Goal: Task Accomplishment & Management: Complete application form

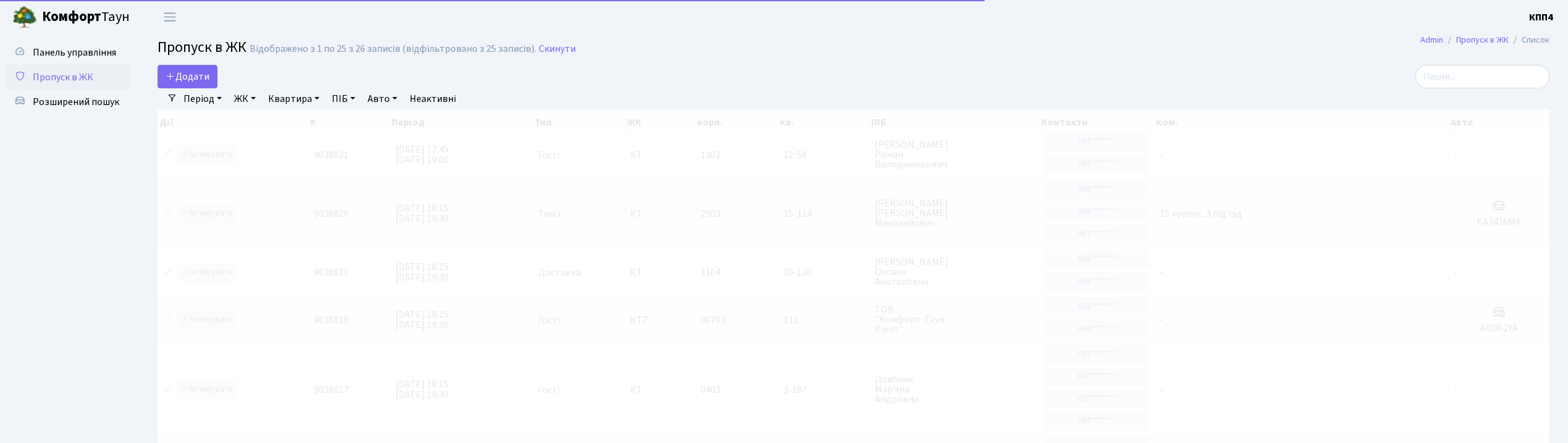
select select "25"
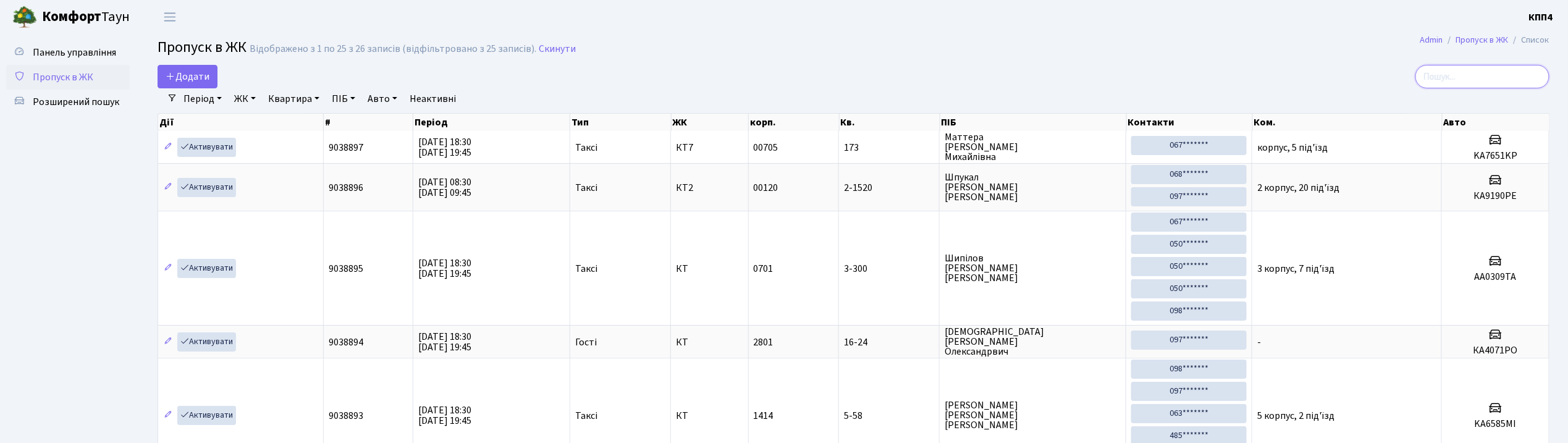
click at [1483, 79] on input "search" at bounding box center [1482, 76] width 134 height 24
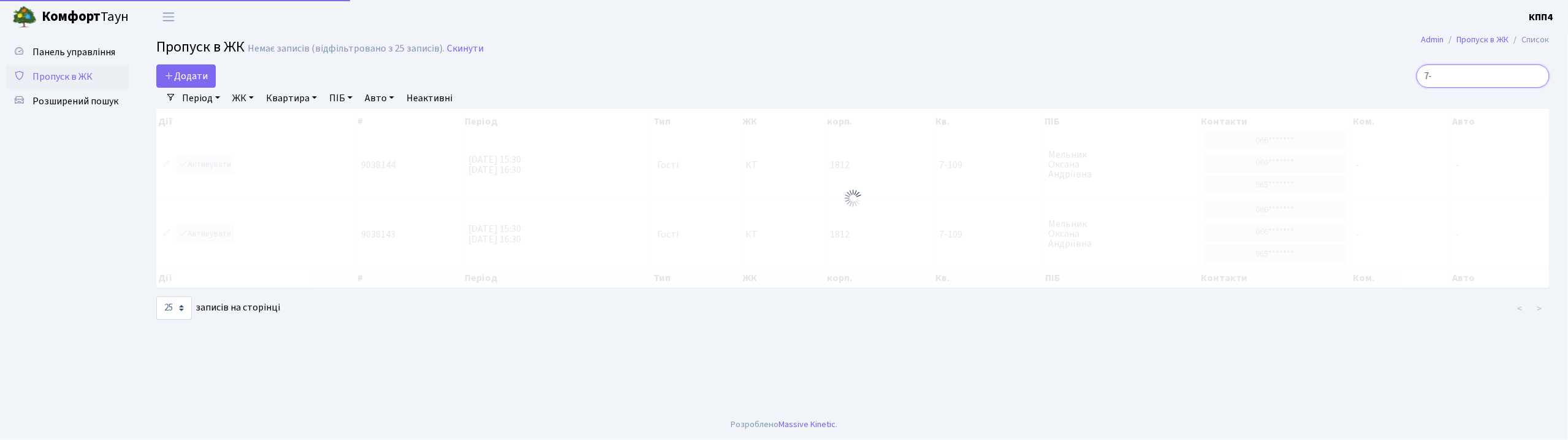
type input "7"
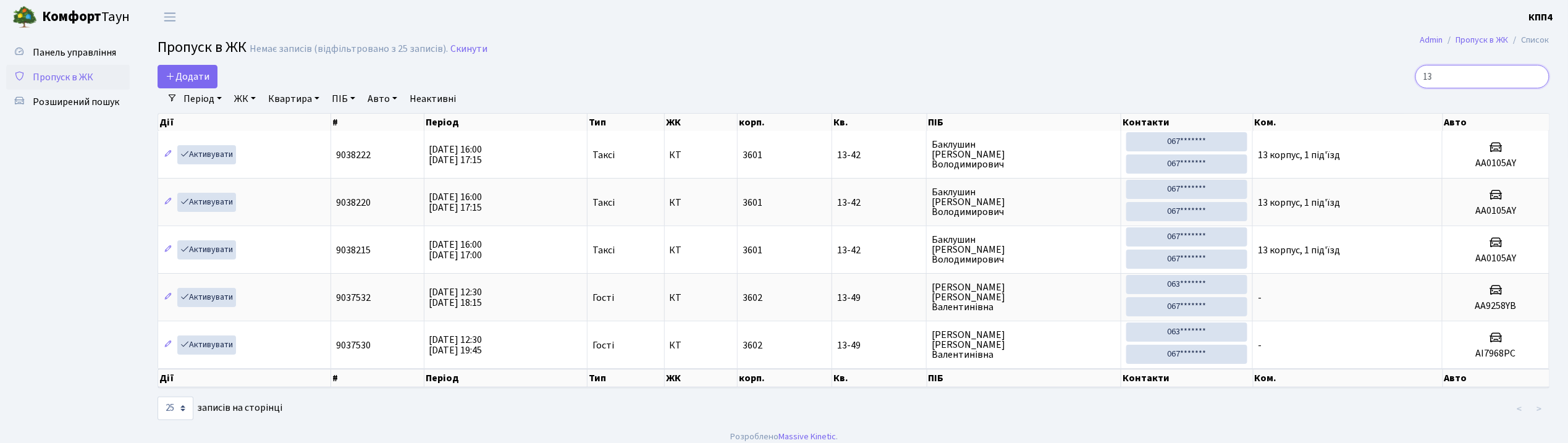
type input "1"
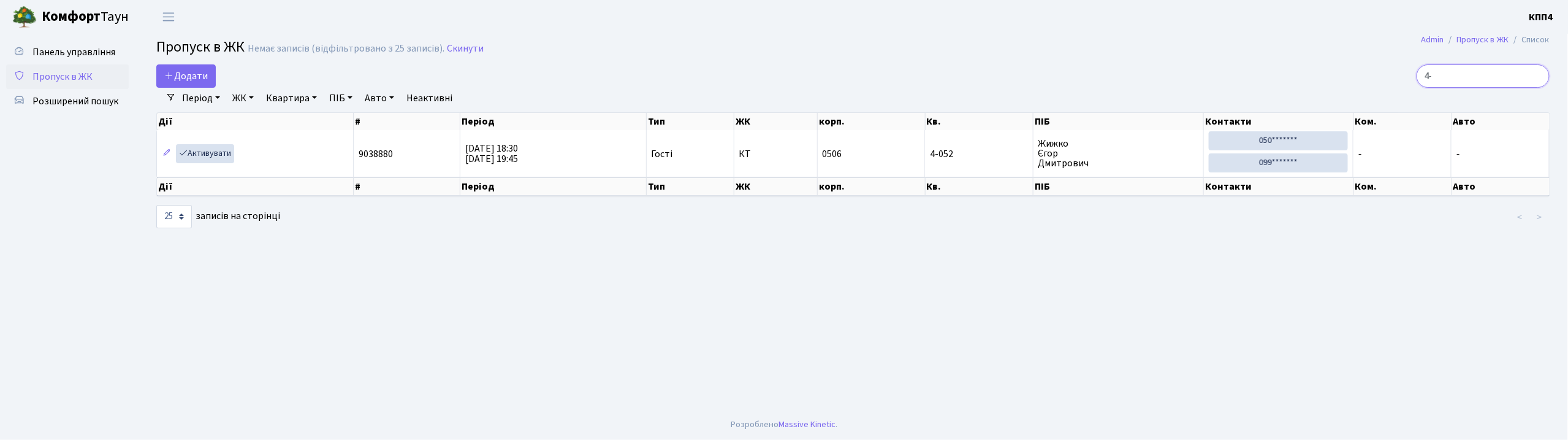
type input "4"
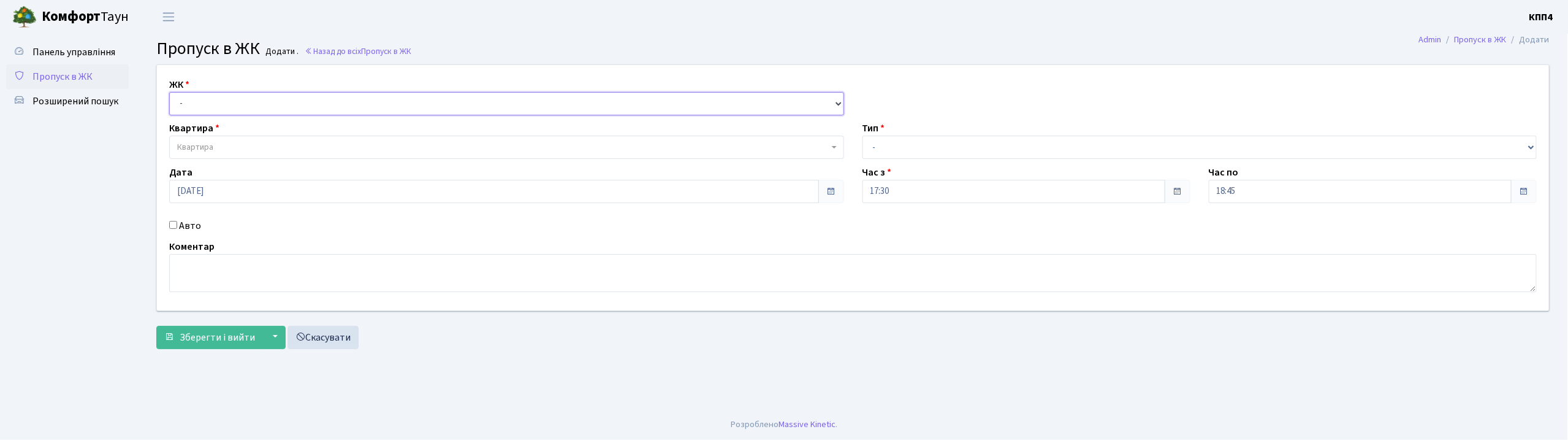
click at [271, 104] on select "- КТ, вул. Регенераторна, 4 КТ2, просп. Соборності, 17 КТ3, вул. Березнева, 16 …" at bounding box center [506, 104] width 675 height 23
select select "271"
click at [169, 92] on select "- КТ, вул. Регенераторна, 4 КТ2, просп. [STREET_ADDRESS] [STREET_ADDRESS] [PERS…" at bounding box center [506, 104] width 675 height 23
select select
click at [253, 152] on span "Квартира" at bounding box center [502, 147] width 651 height 12
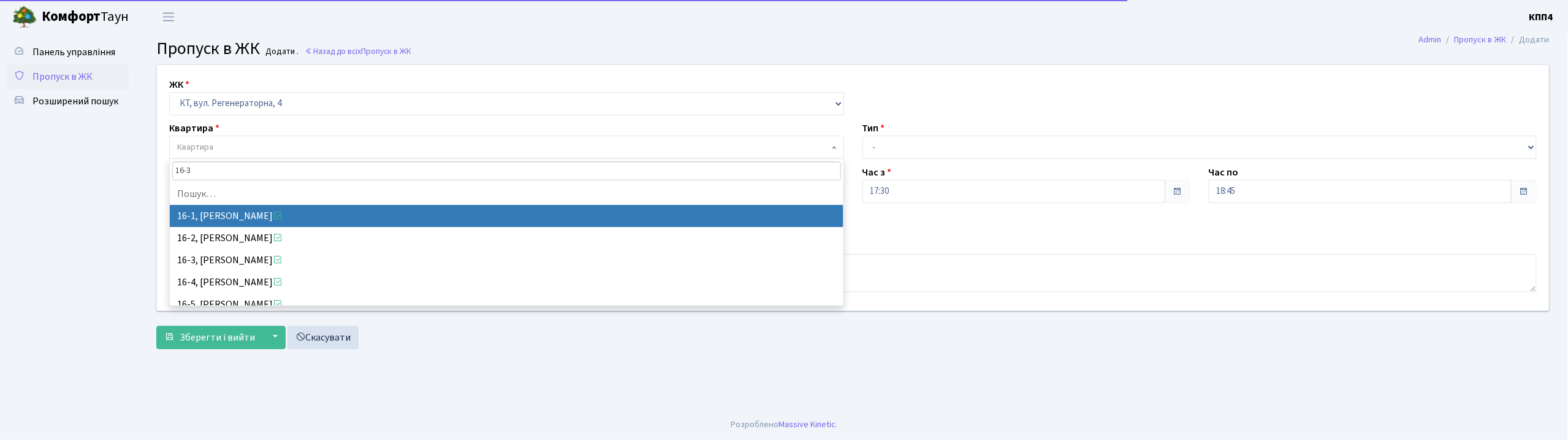
type input "16-32"
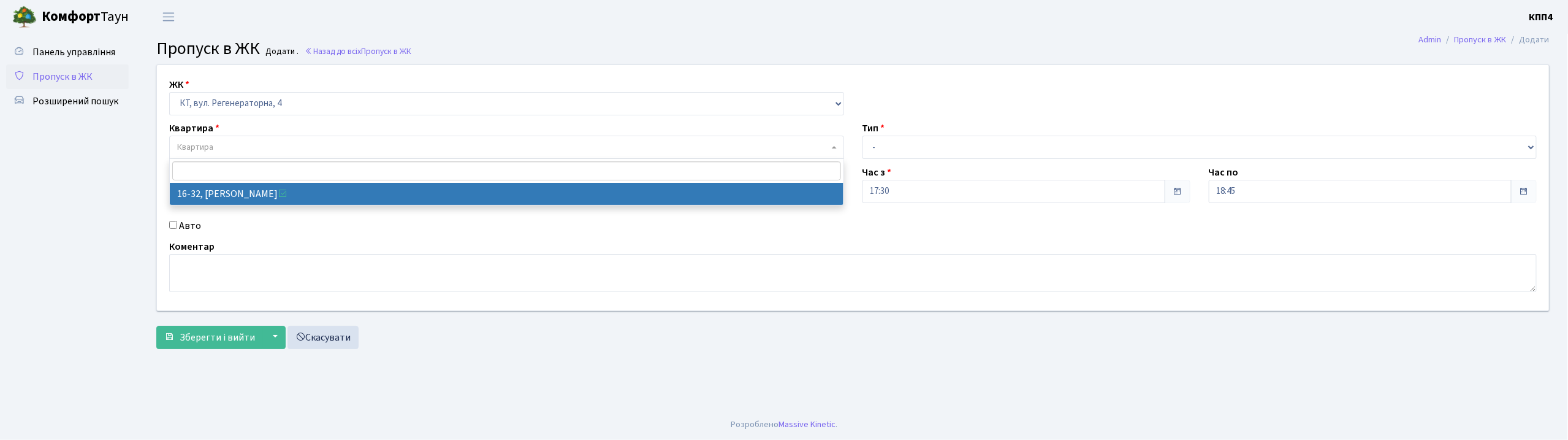
select select "8593"
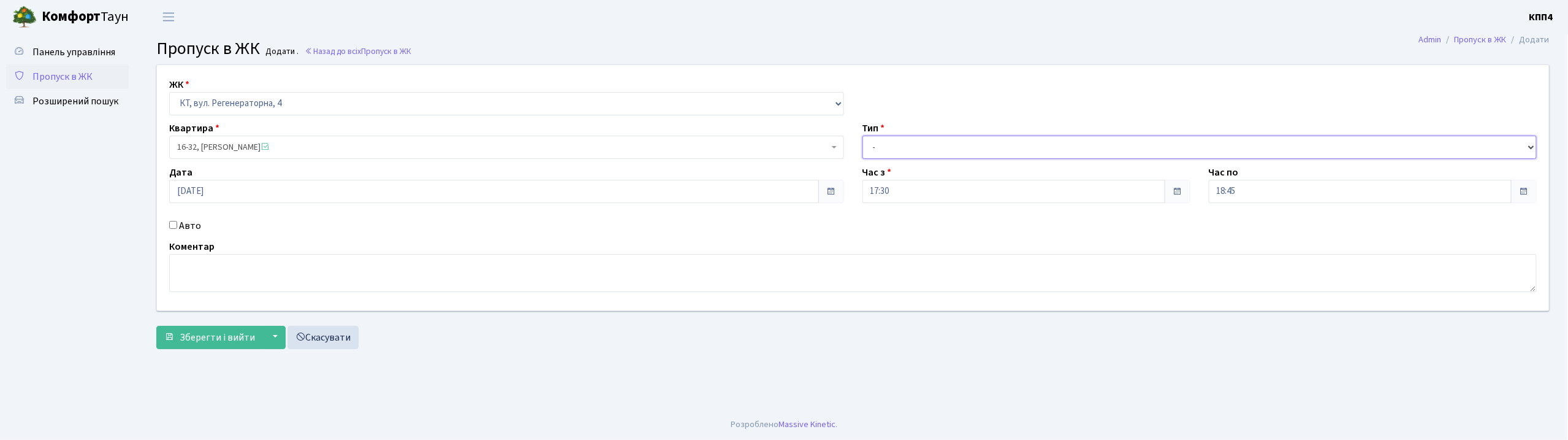
click at [949, 142] on select "- Доставка Таксі Гості Сервіс" at bounding box center [1200, 147] width 675 height 23
select select "1"
click at [863, 136] on select "- Доставка Таксі Гості Сервіс" at bounding box center [1200, 147] width 675 height 23
click at [243, 336] on span "Зберегти і вийти" at bounding box center [217, 338] width 75 height 13
click at [174, 224] on input "Авто" at bounding box center [173, 225] width 8 height 8
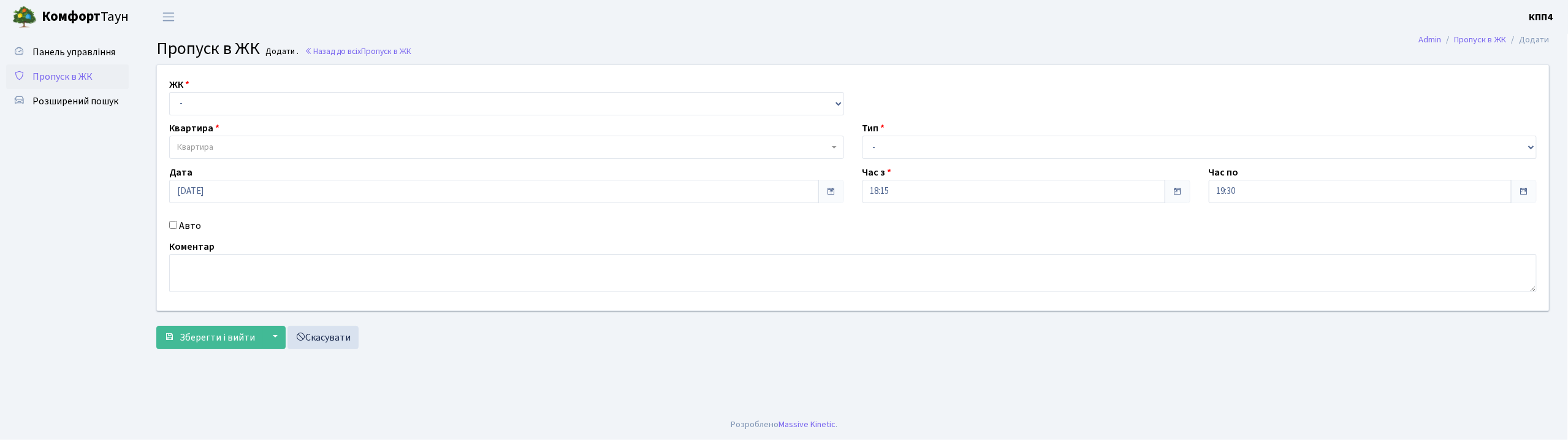
checkbox input "true"
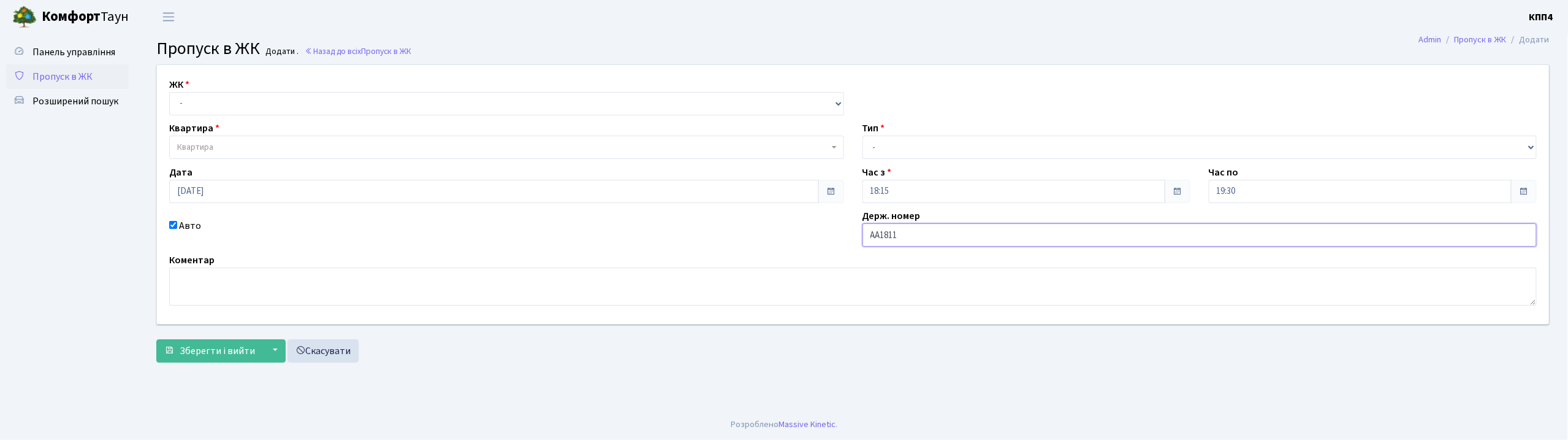
type input "АА1811ЕМ"
click at [911, 147] on select "- Доставка Таксі Гості Сервіс" at bounding box center [1200, 147] width 675 height 23
select select "3"
click at [863, 136] on select "- Доставка Таксі Гості Сервіс" at bounding box center [1200, 147] width 675 height 23
drag, startPoint x: 464, startPoint y: 99, endPoint x: 472, endPoint y: 112, distance: 15.3
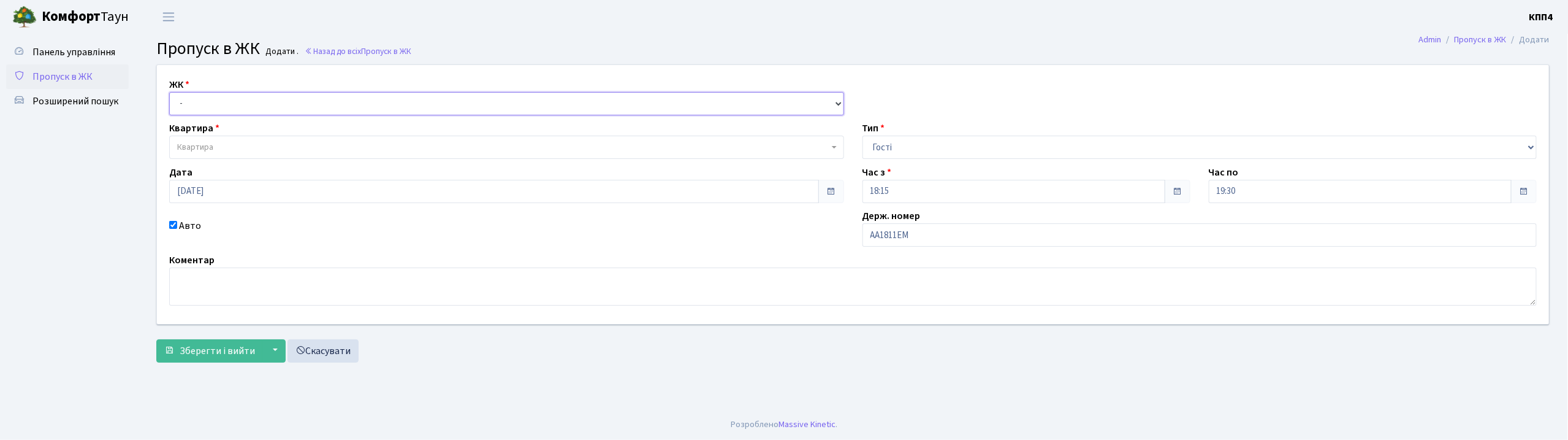
click at [464, 99] on select "- КТ, вул. Регенераторна, 4 КТ2, просп. [STREET_ADDRESS] [STREET_ADDRESS] [PERS…" at bounding box center [506, 104] width 675 height 23
select select "271"
click at [169, 92] on select "- КТ, вул. Регенераторна, 4 КТ2, просп. [STREET_ADDRESS] [STREET_ADDRESS] [PERS…" at bounding box center [506, 104] width 675 height 23
select select
click at [430, 143] on span "Квартира" at bounding box center [502, 147] width 651 height 12
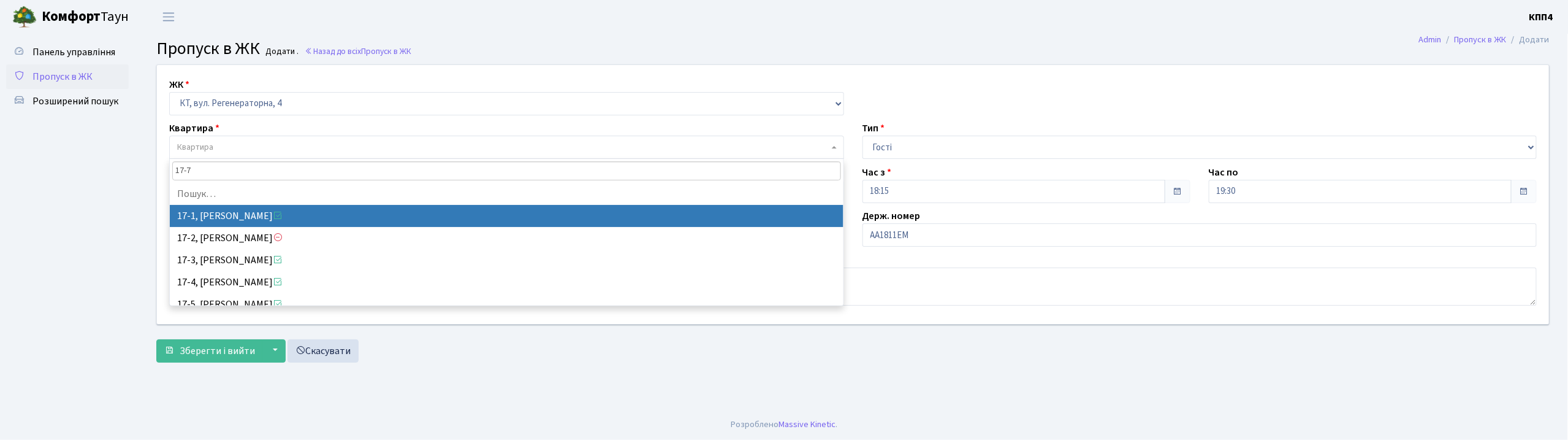
type input "17-70"
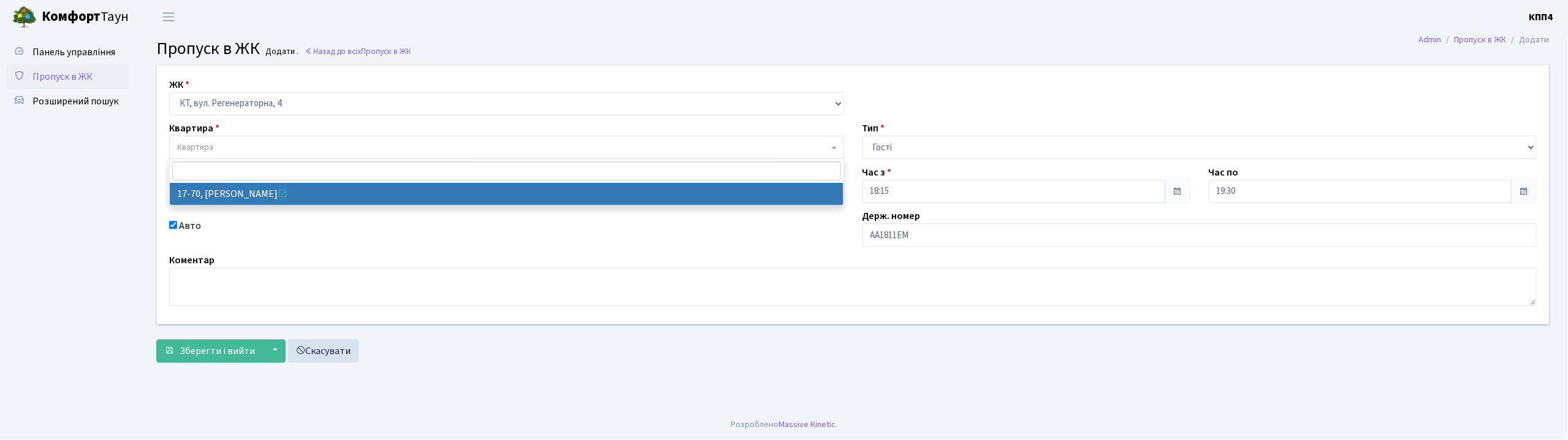
select select "9024"
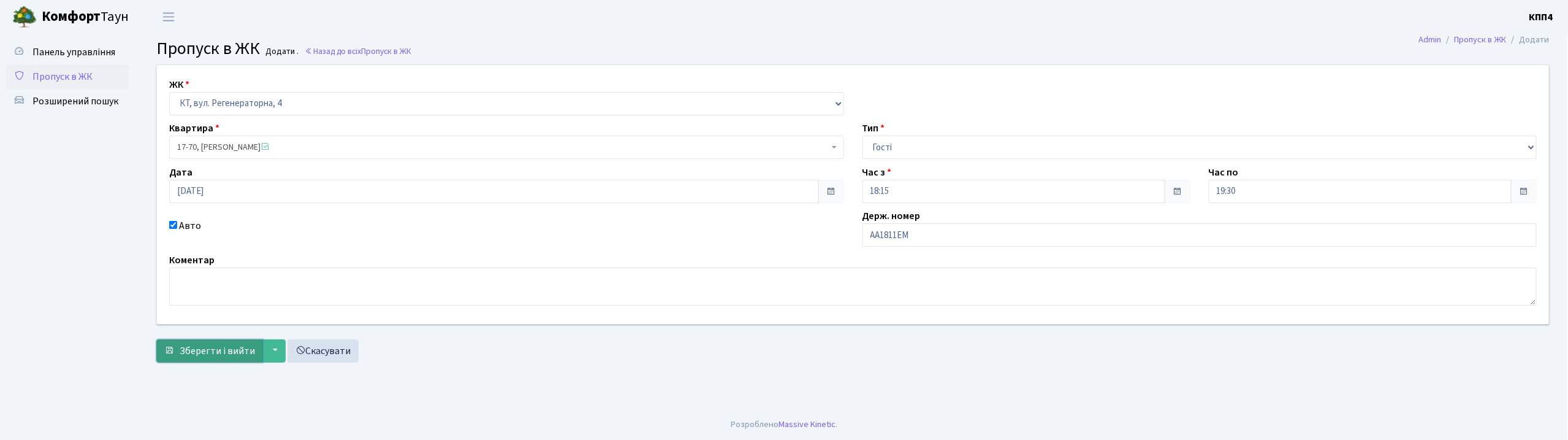
click at [241, 358] on button "Зберегти і вийти" at bounding box center [210, 350] width 107 height 23
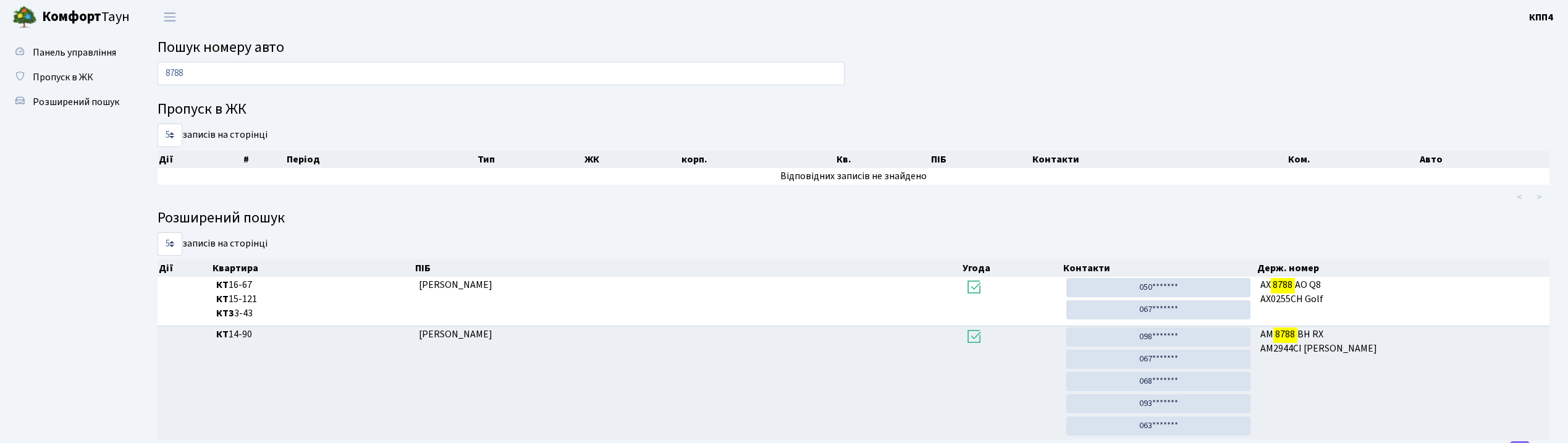
scroll to position [55, 0]
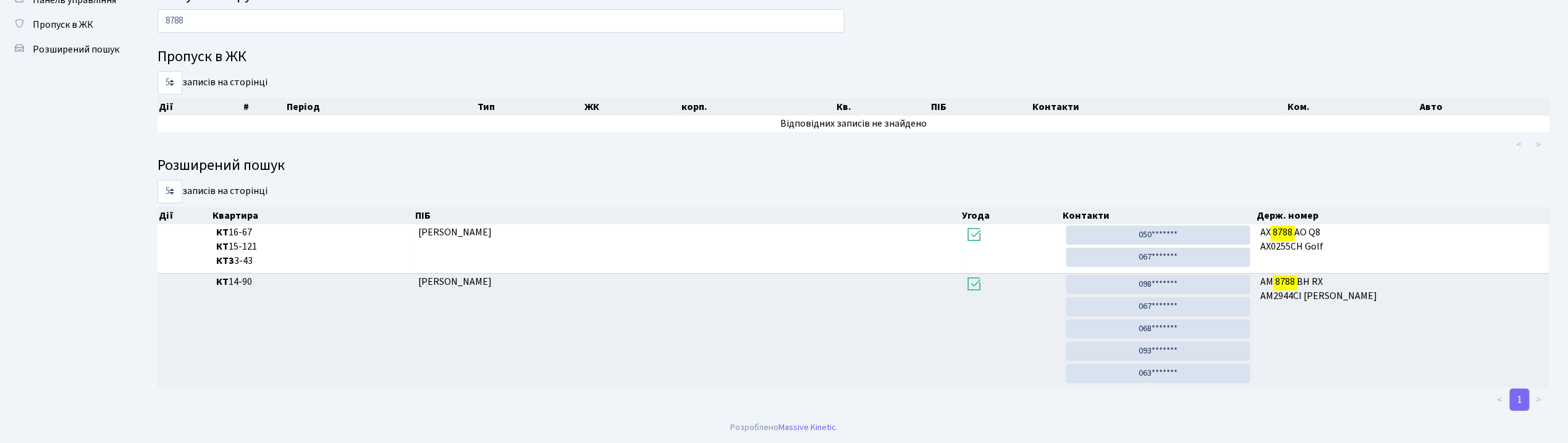
click at [236, 27] on input "8788" at bounding box center [501, 21] width 687 height 24
type input "8"
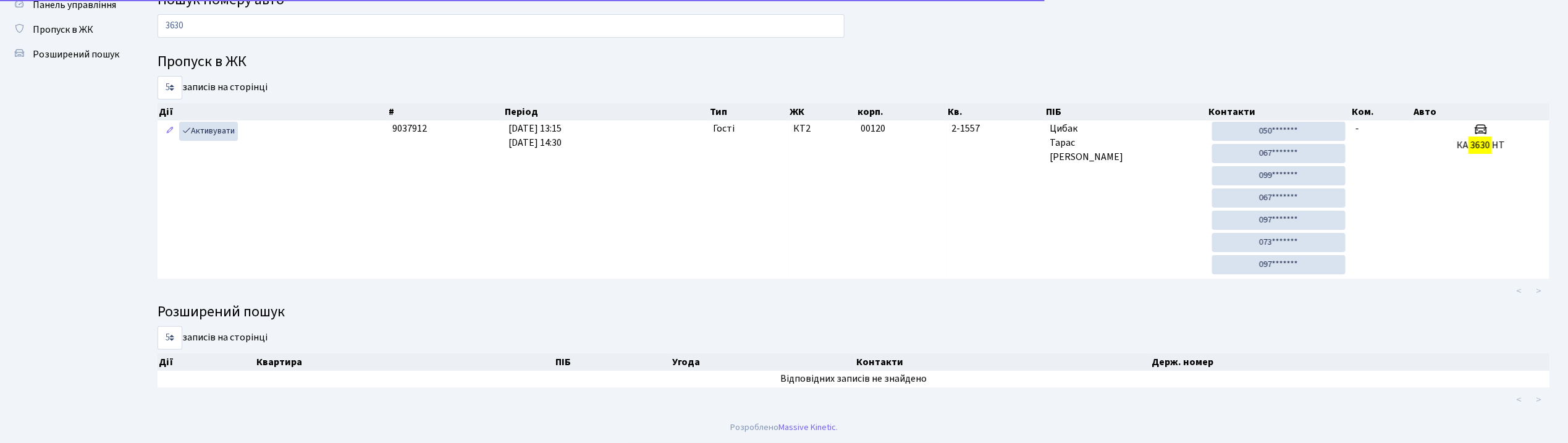
scroll to position [50, 0]
type input "3"
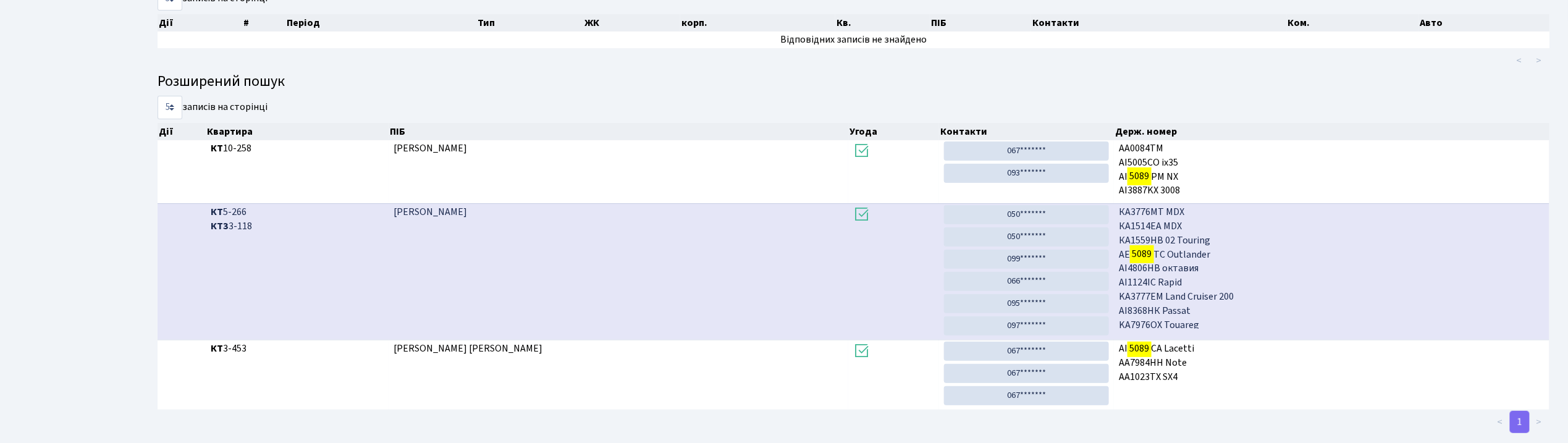
scroll to position [67, 0]
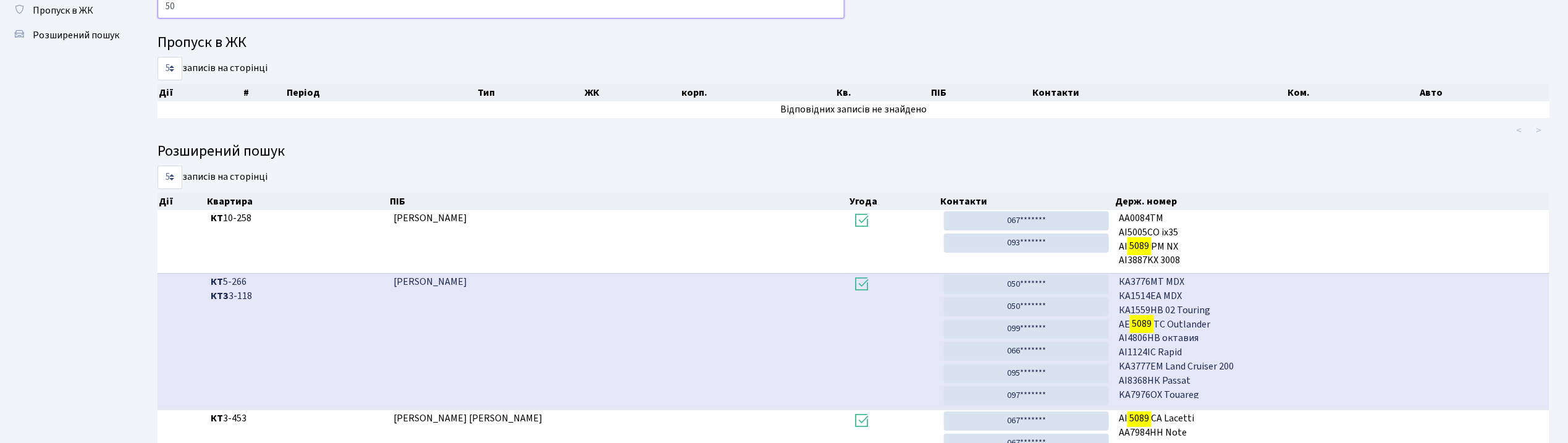
type input "5"
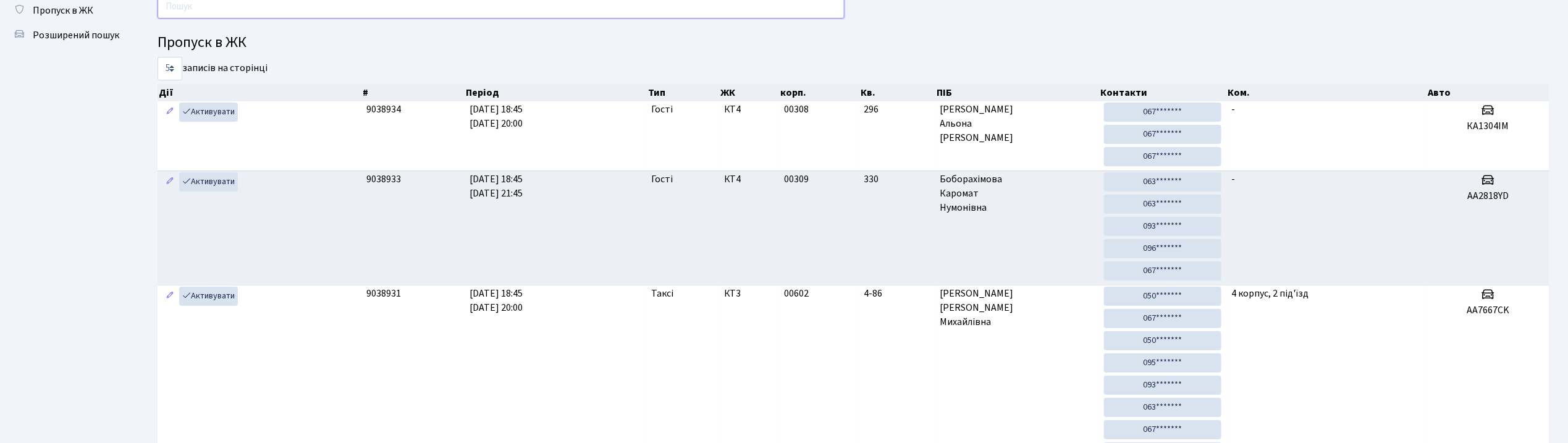
click at [297, 9] on input "text" at bounding box center [501, 7] width 687 height 24
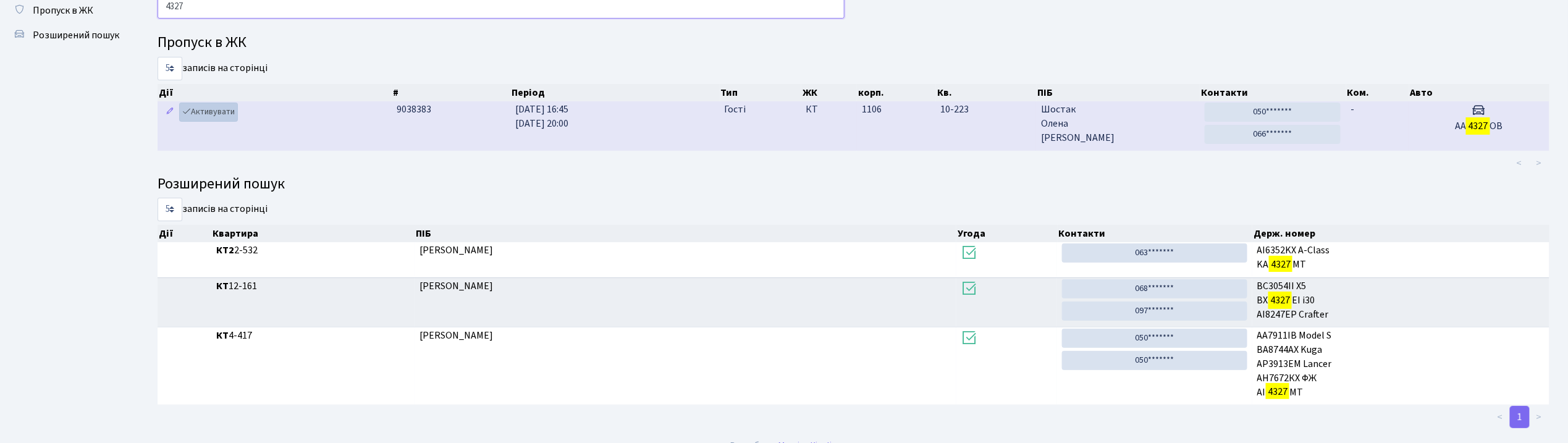
type input "4327"
click at [217, 107] on link "Активувати" at bounding box center [208, 112] width 59 height 19
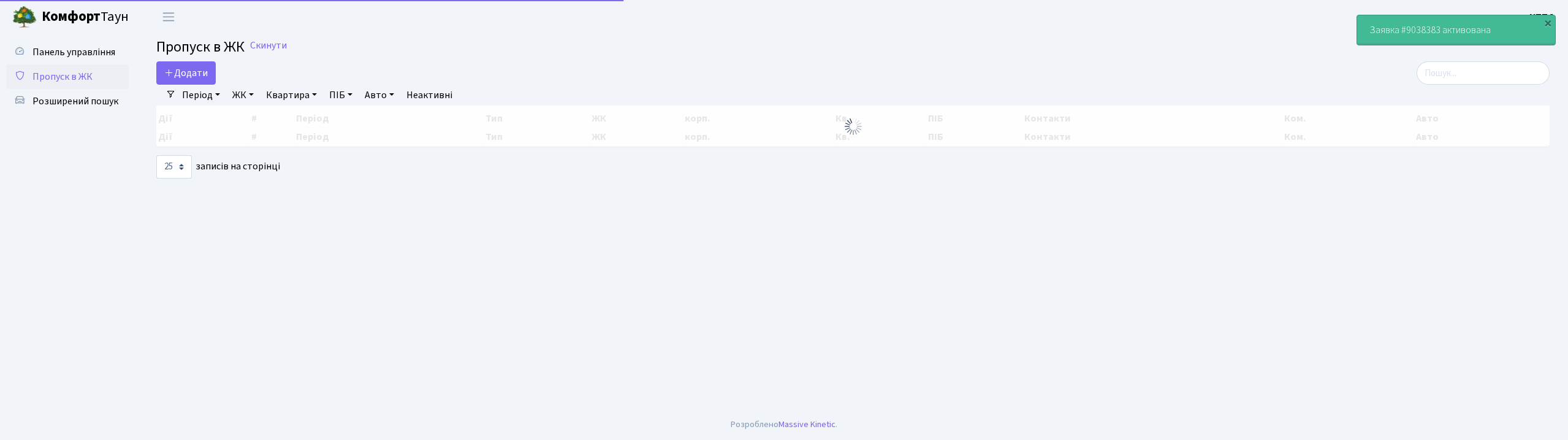
select select "25"
click at [45, 48] on span "Панель управління" at bounding box center [74, 52] width 83 height 13
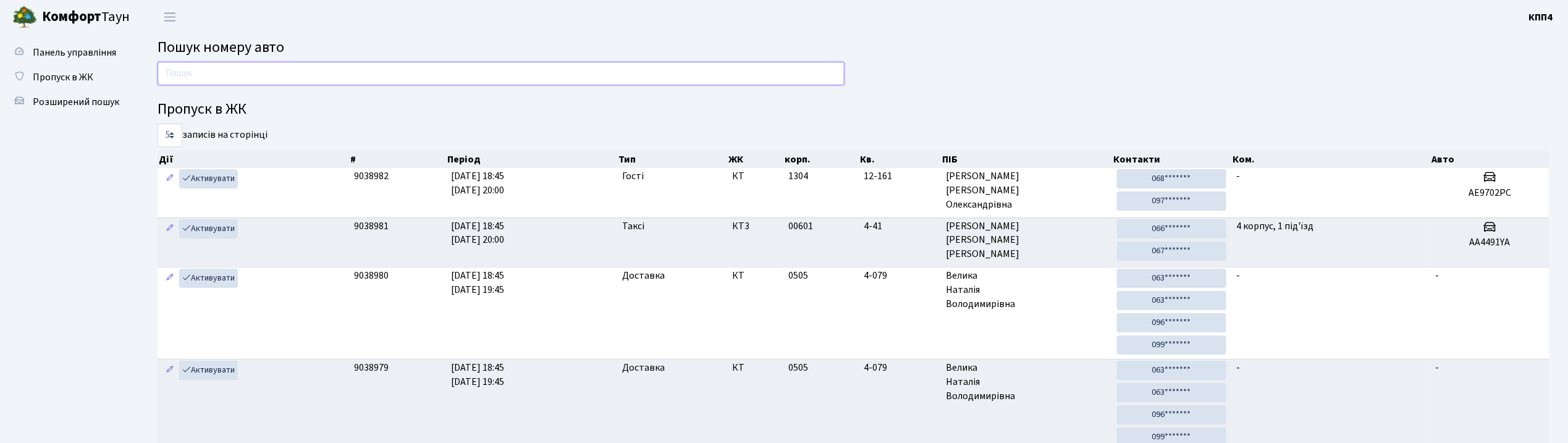
click at [272, 65] on input "text" at bounding box center [501, 73] width 687 height 24
click at [514, 67] on input "text" at bounding box center [501, 73] width 687 height 24
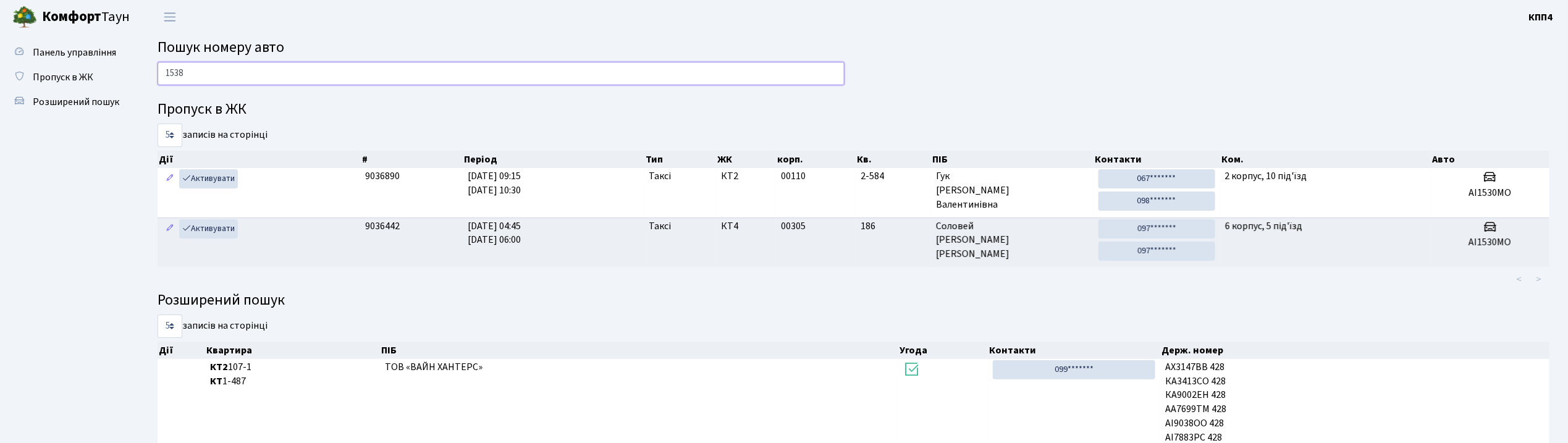
type input "1538"
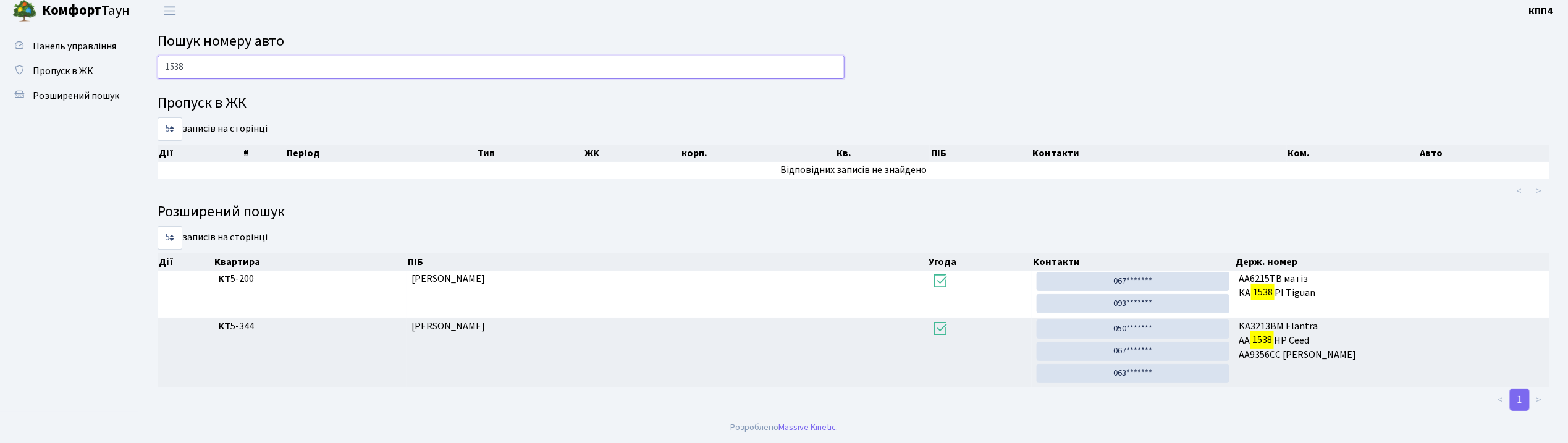
scroll to position [8, 0]
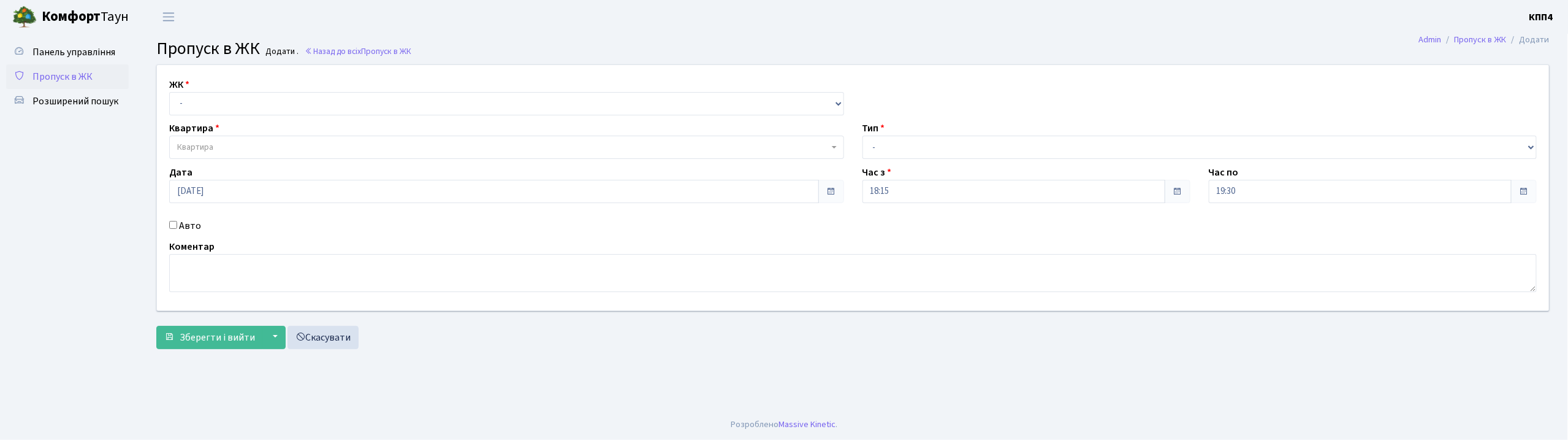
click at [172, 226] on input "Авто" at bounding box center [173, 225] width 8 height 8
checkbox input "true"
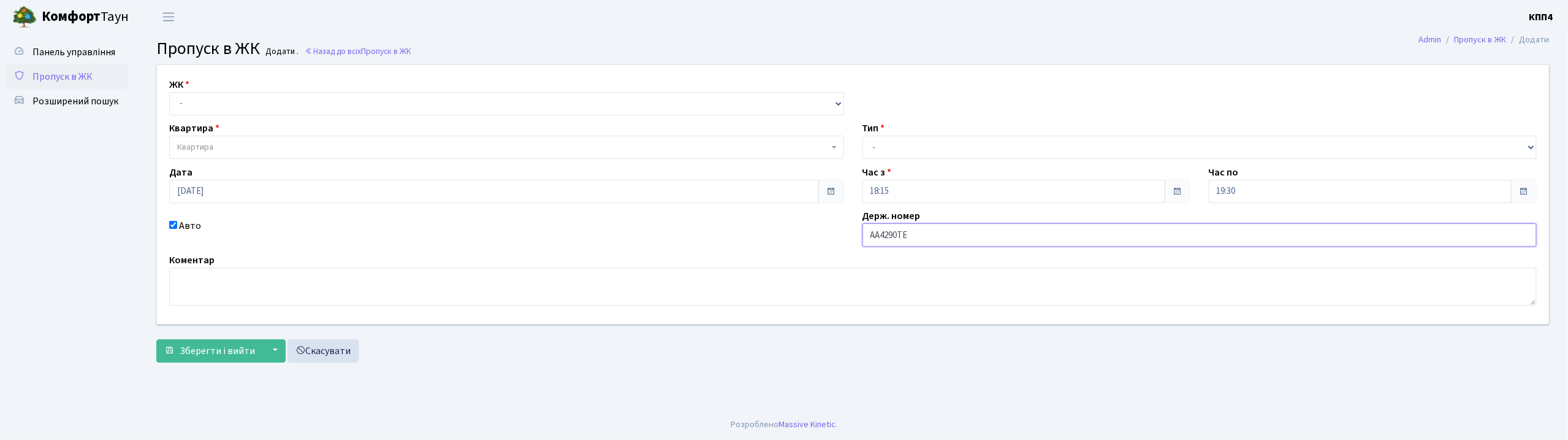
type input "АА4290ТЕ"
click at [233, 104] on select "- КТ, вул. Регенераторна, 4 КТ2, просп. [STREET_ADDRESS] [STREET_ADDRESS] [PERS…" at bounding box center [506, 104] width 675 height 23
select select "271"
click at [169, 92] on select "- КТ, вул. Регенераторна, 4 КТ2, просп. [STREET_ADDRESS] [STREET_ADDRESS] [PERS…" at bounding box center [506, 104] width 675 height 23
select select
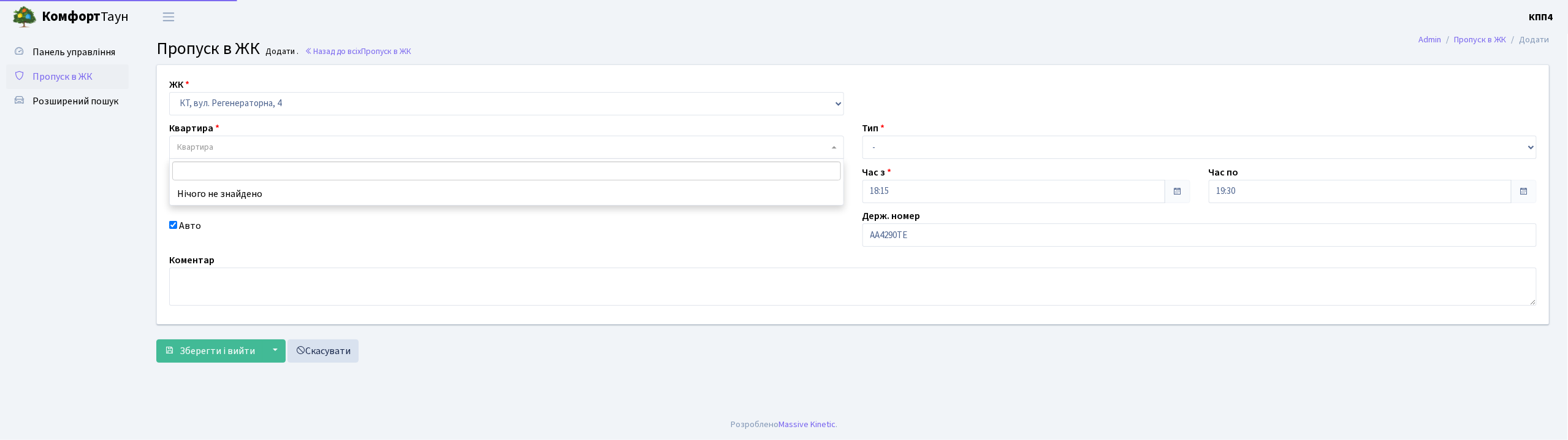
click at [249, 150] on span "Квартира" at bounding box center [502, 147] width 651 height 12
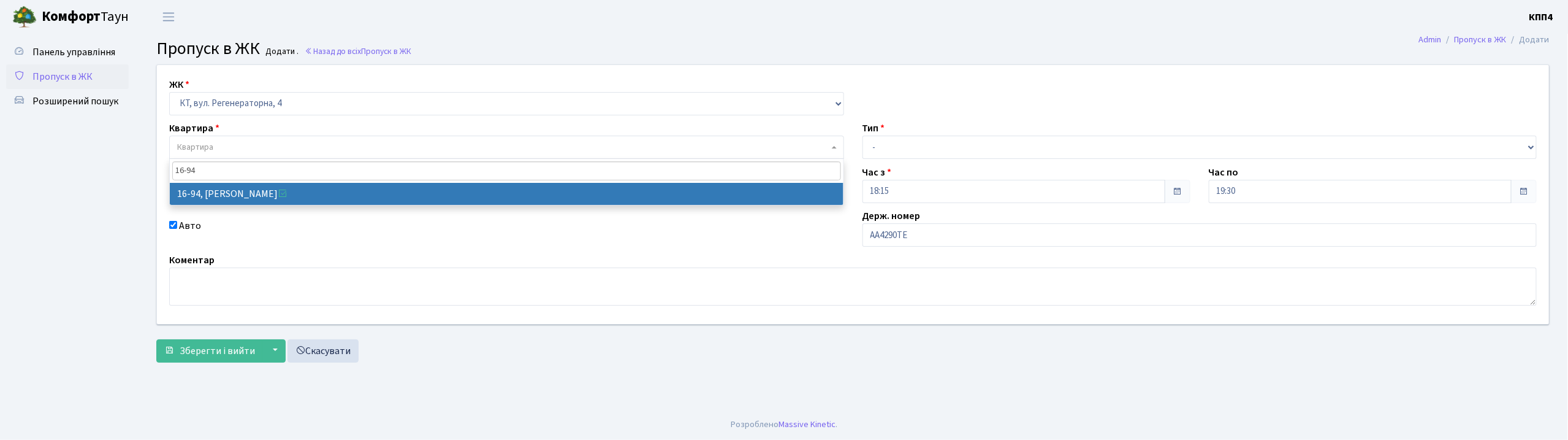
type input "16-94"
select select "8655"
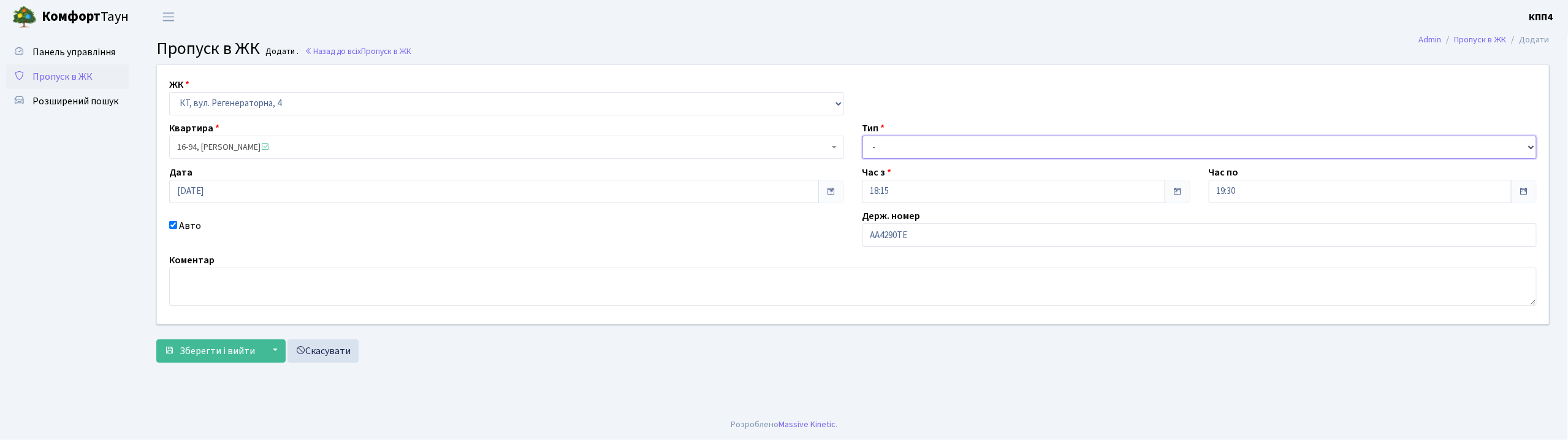
click at [912, 145] on select "- Доставка Таксі Гості Сервіс" at bounding box center [1200, 147] width 675 height 23
select select "3"
click at [863, 136] on select "- Доставка Таксі Гості Сервіс" at bounding box center [1200, 147] width 675 height 23
drag, startPoint x: 216, startPoint y: 360, endPoint x: 247, endPoint y: 358, distance: 31.1
click at [217, 360] on button "Зберегти і вийти" at bounding box center [210, 350] width 107 height 23
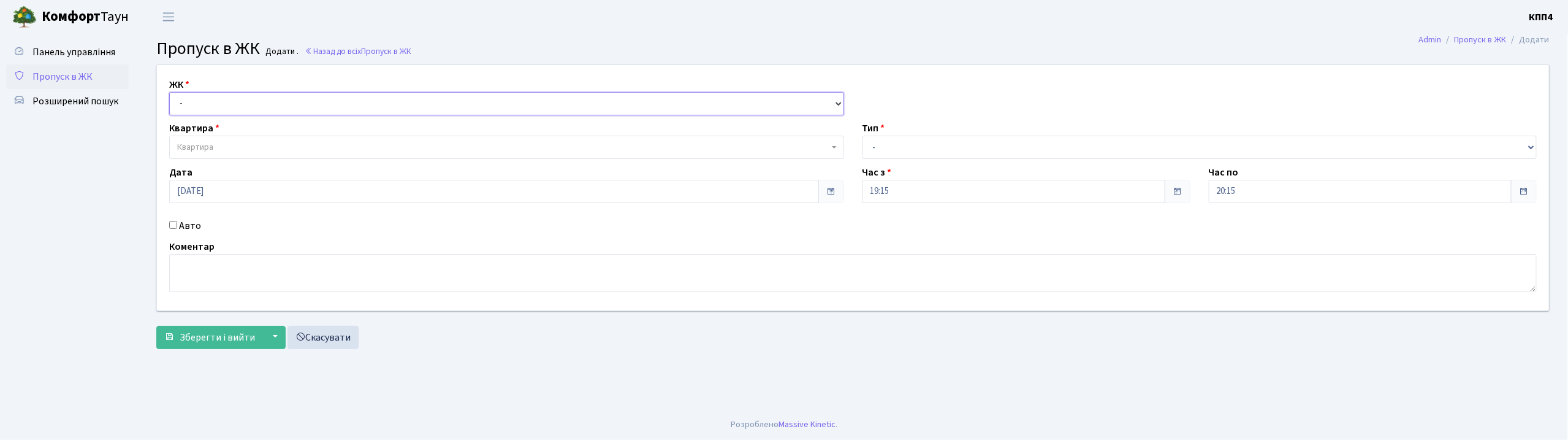
click at [242, 101] on select "- КТ, вул. Регенераторна, 4 КТ2, просп. [STREET_ADDRESS] [STREET_ADDRESS] [PERS…" at bounding box center [506, 104] width 675 height 23
select select "271"
click at [169, 92] on select "- КТ, вул. Регенераторна, 4 КТ2, просп. [STREET_ADDRESS] [STREET_ADDRESS] [PERS…" at bounding box center [506, 104] width 675 height 23
select select
click at [228, 148] on span "Квартира" at bounding box center [502, 147] width 651 height 12
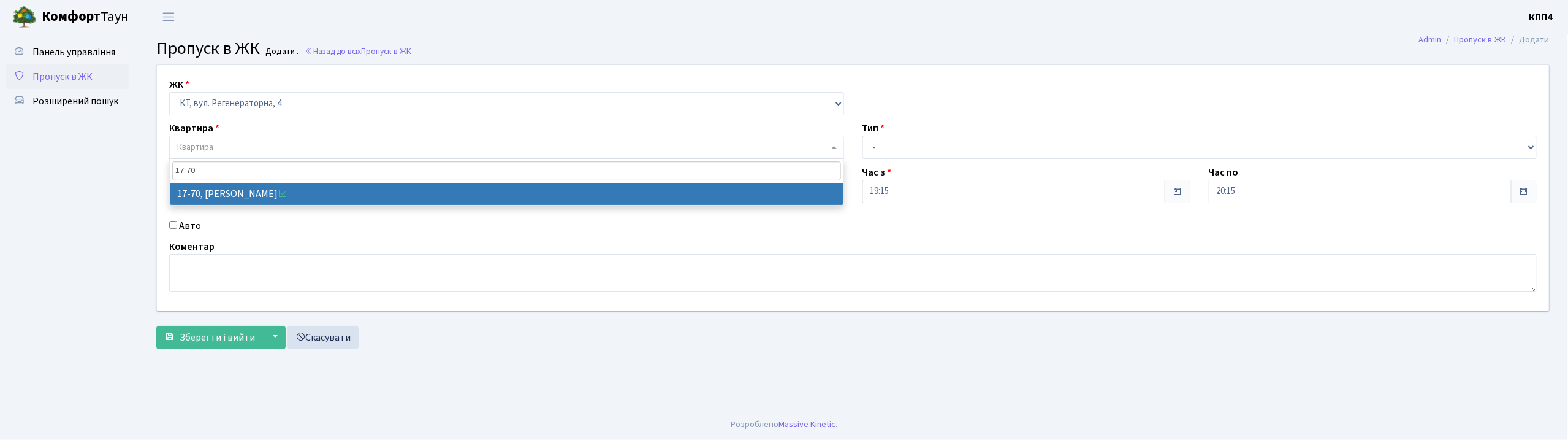
type input "17-70"
select select "9024"
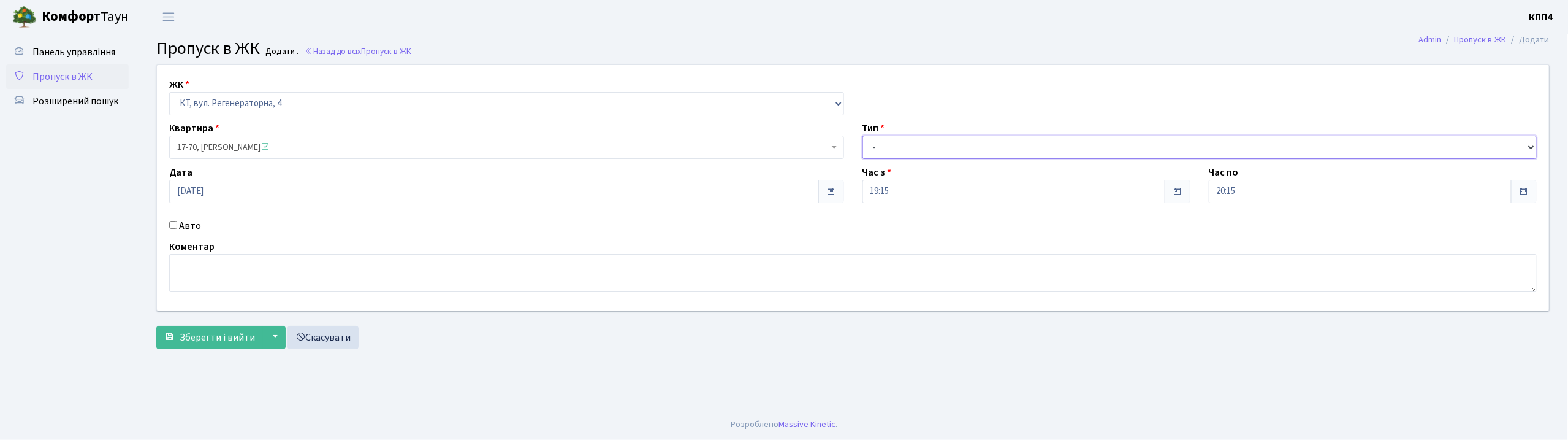
drag, startPoint x: 932, startPoint y: 148, endPoint x: 927, endPoint y: 158, distance: 11.2
click at [932, 148] on select "- Доставка Таксі Гості Сервіс" at bounding box center [1200, 147] width 675 height 23
select select "1"
click at [863, 136] on select "- Доставка Таксі Гості Сервіс" at bounding box center [1200, 147] width 675 height 23
click at [213, 339] on span "Зберегти і вийти" at bounding box center [217, 338] width 75 height 13
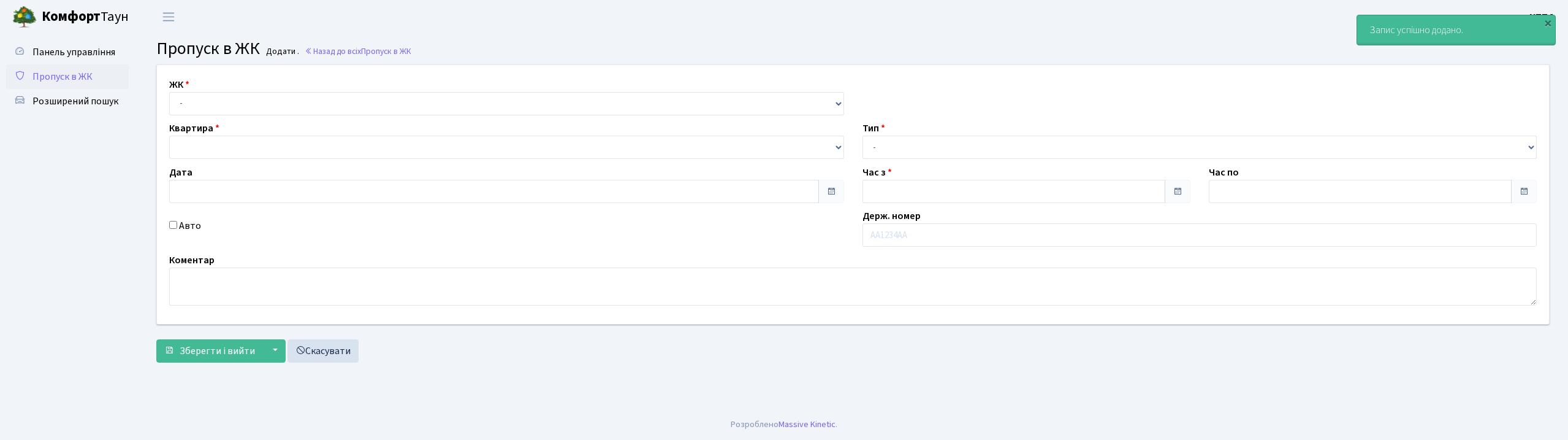
type input "[DATE]"
type input "19:30"
type input "20:45"
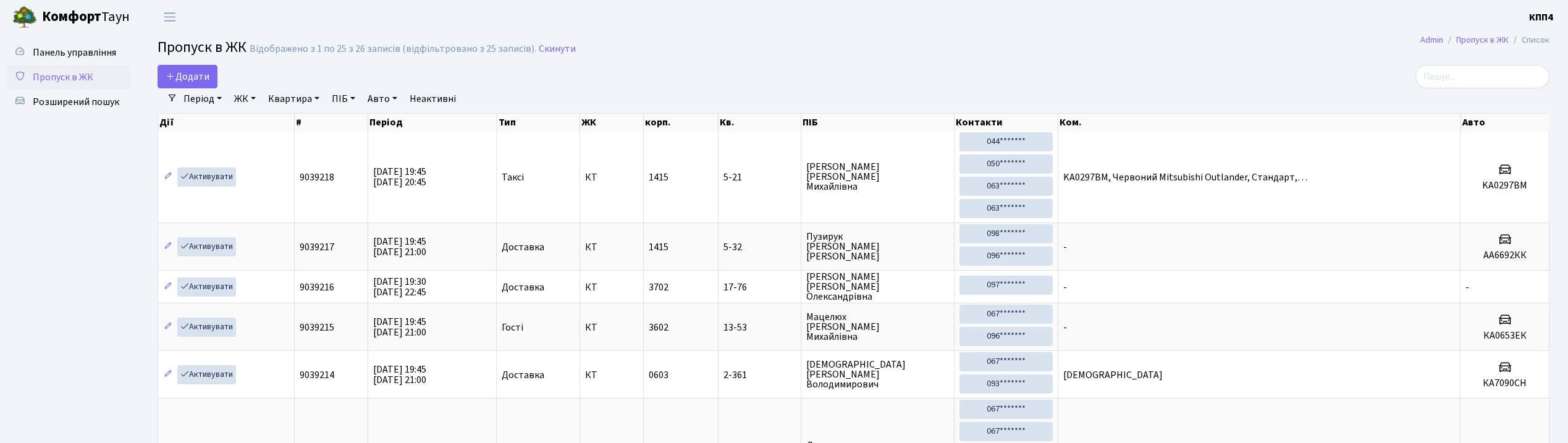
select select "25"
click at [1486, 81] on input "search" at bounding box center [1482, 76] width 134 height 24
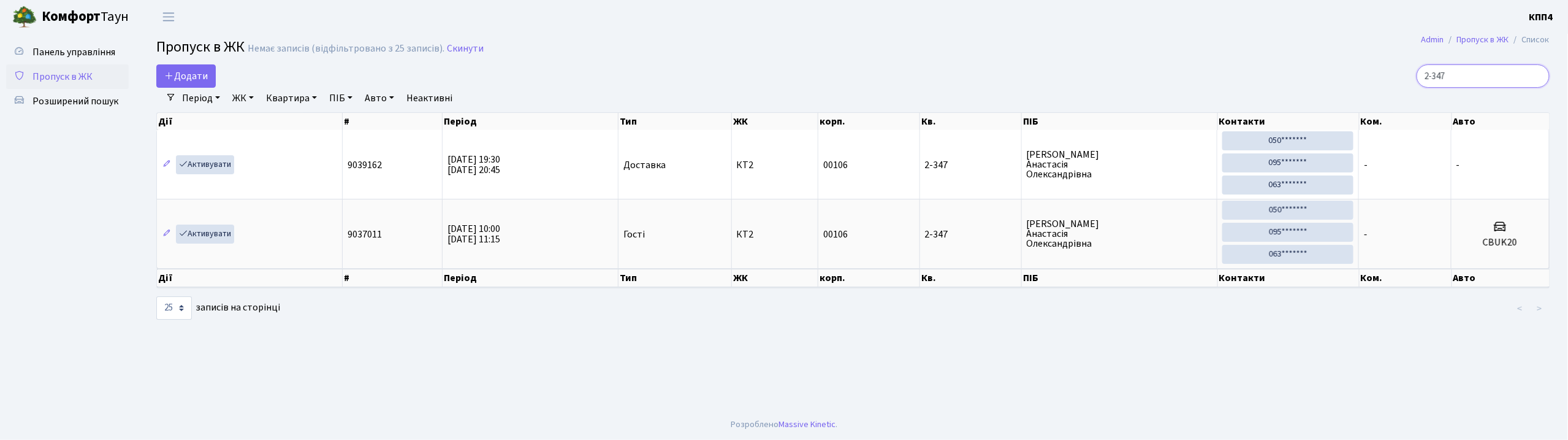
click at [1472, 85] on input "2-347" at bounding box center [1483, 76] width 133 height 23
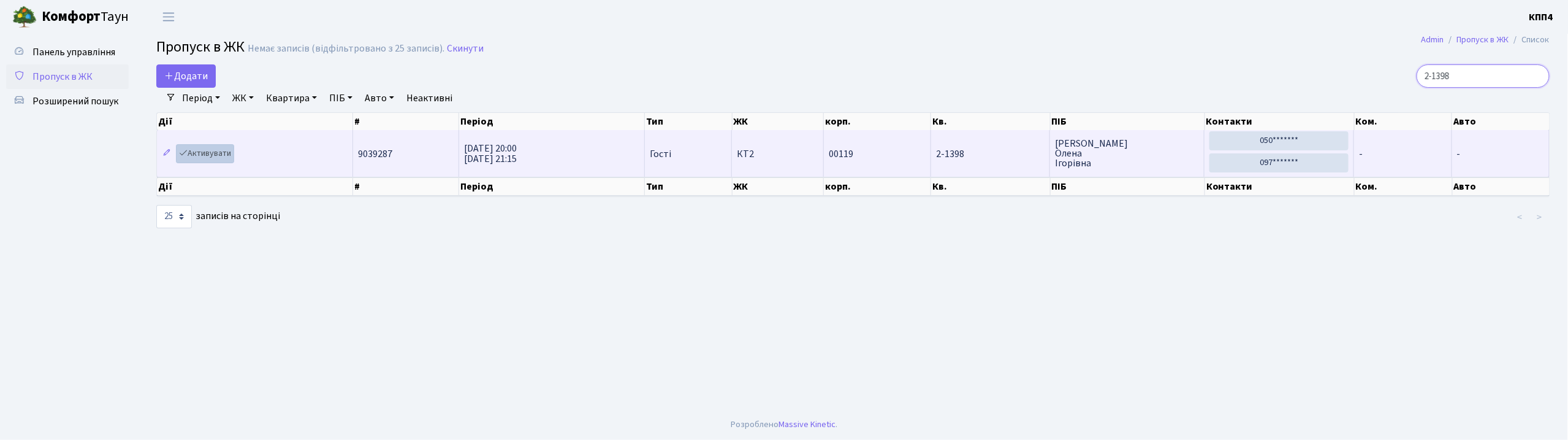
type input "2-1398"
click at [222, 156] on link "Активувати" at bounding box center [204, 154] width 58 height 19
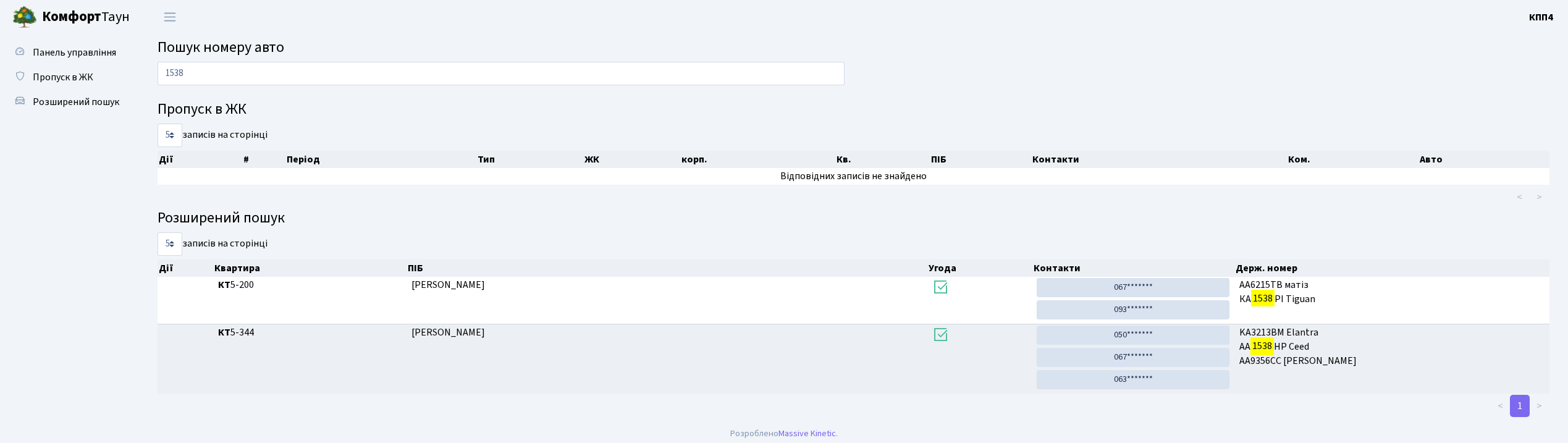
scroll to position [8, 0]
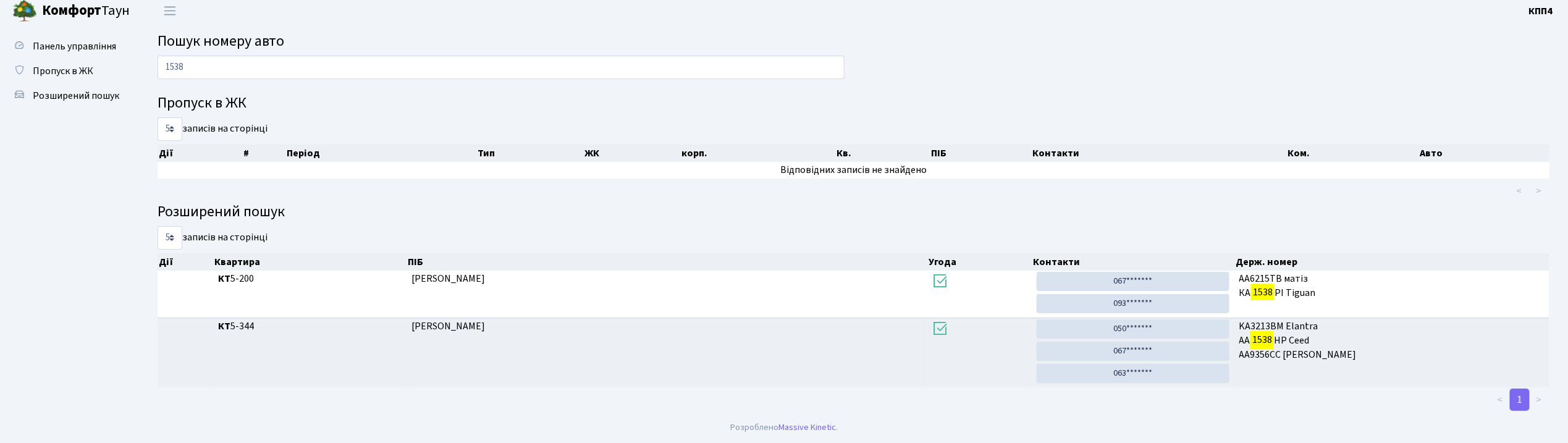
click at [401, 72] on input "1538" at bounding box center [501, 67] width 687 height 24
type input "1"
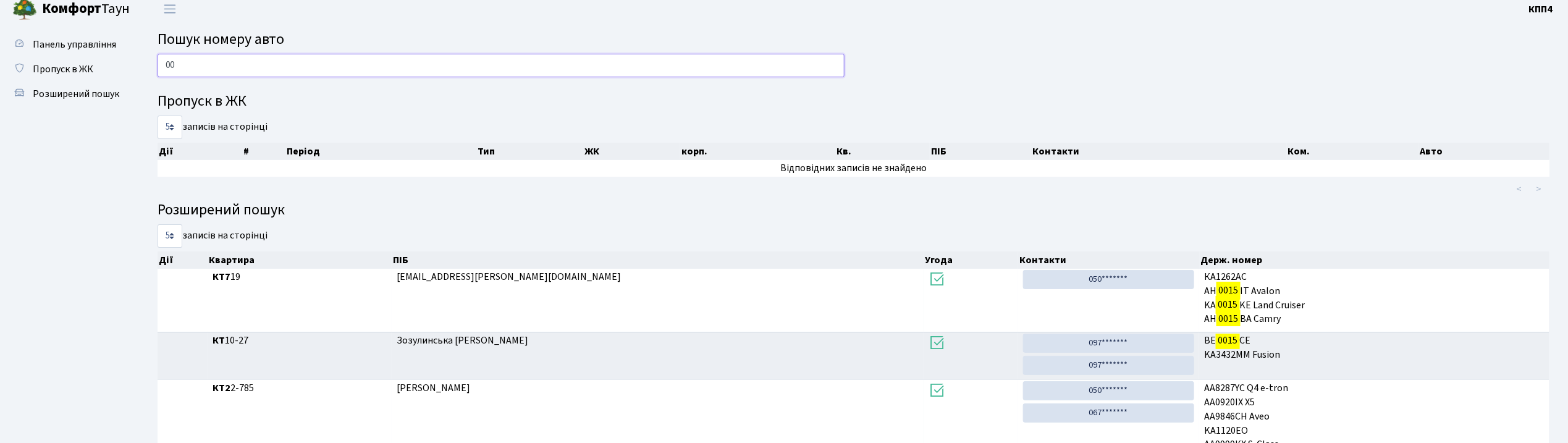
type input "0"
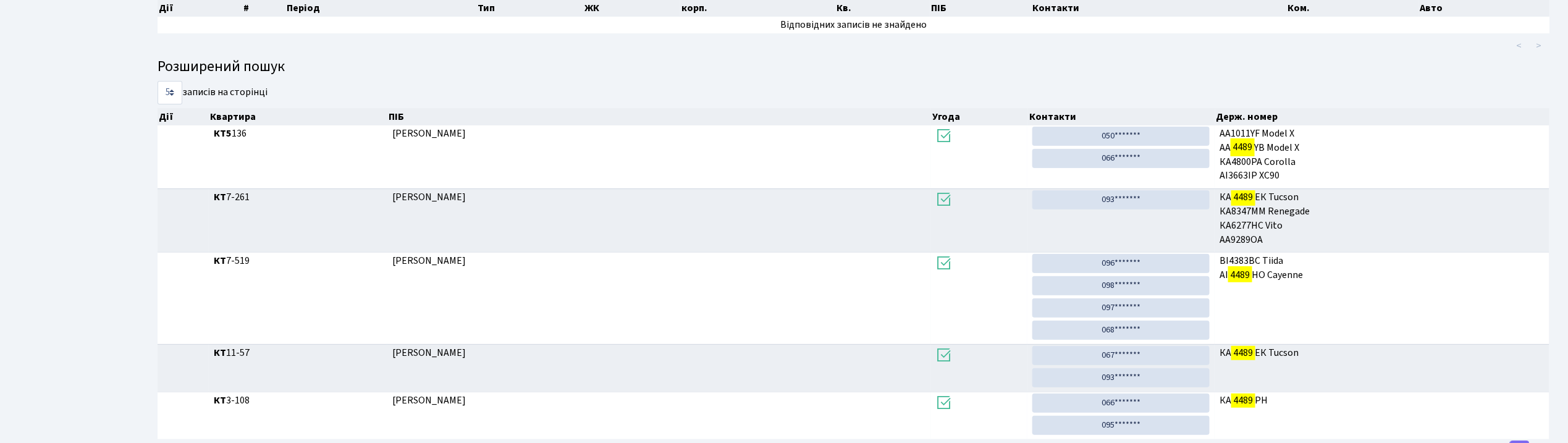
scroll to position [173, 0]
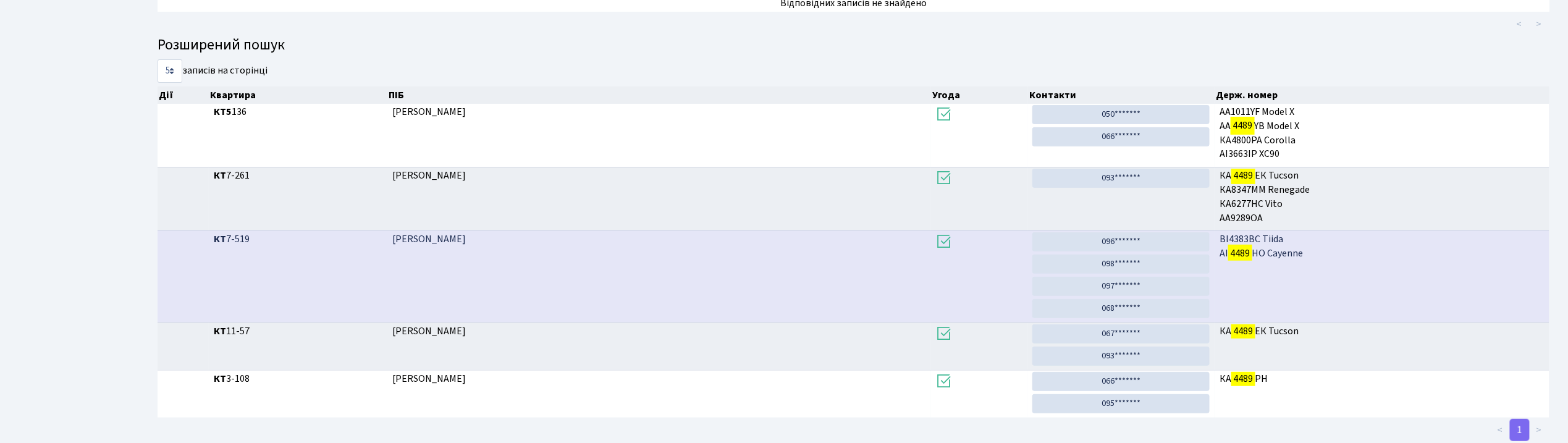
click at [1237, 256] on mark "4489" at bounding box center [1239, 253] width 24 height 18
click at [1135, 240] on link "096*******" at bounding box center [1120, 242] width 177 height 19
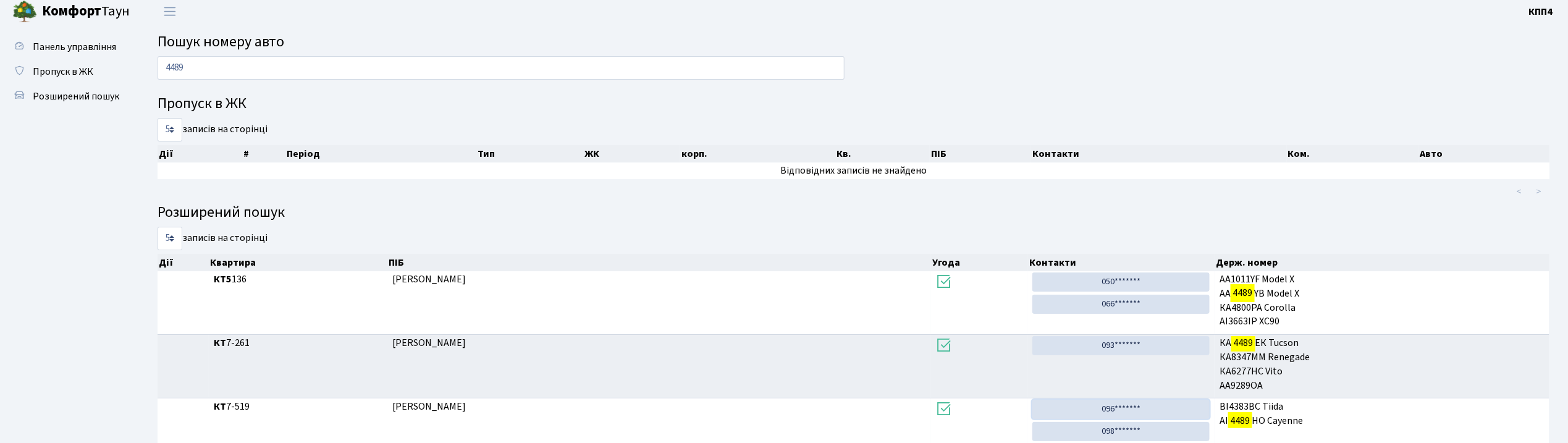
scroll to position [0, 0]
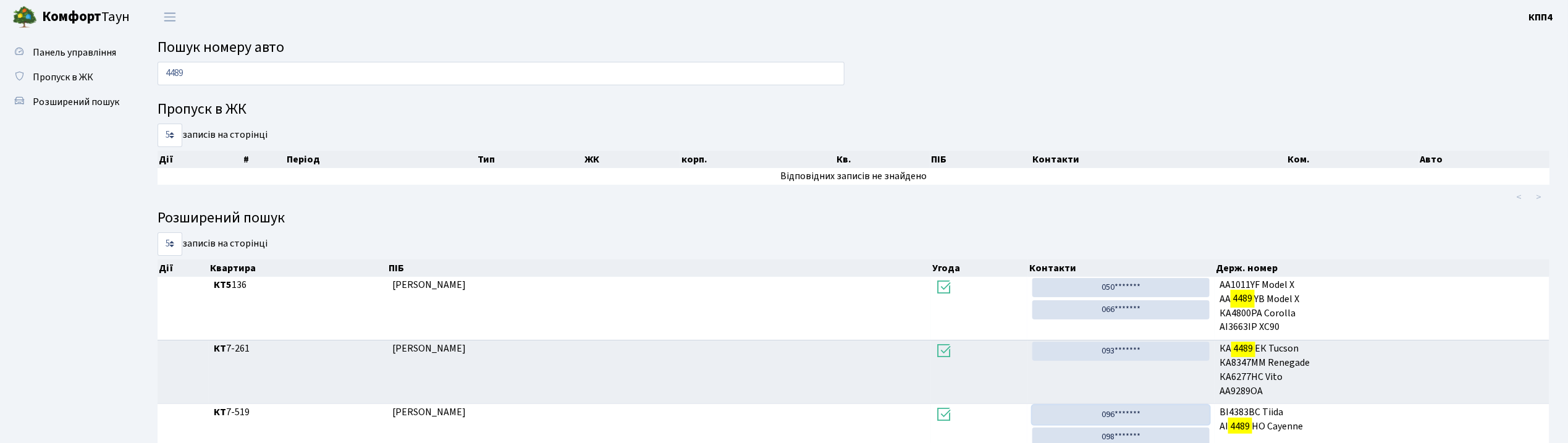
click at [1032, 405] on link "096*******" at bounding box center [1120, 415] width 177 height 19
click at [533, 70] on input "4489" at bounding box center [501, 73] width 687 height 24
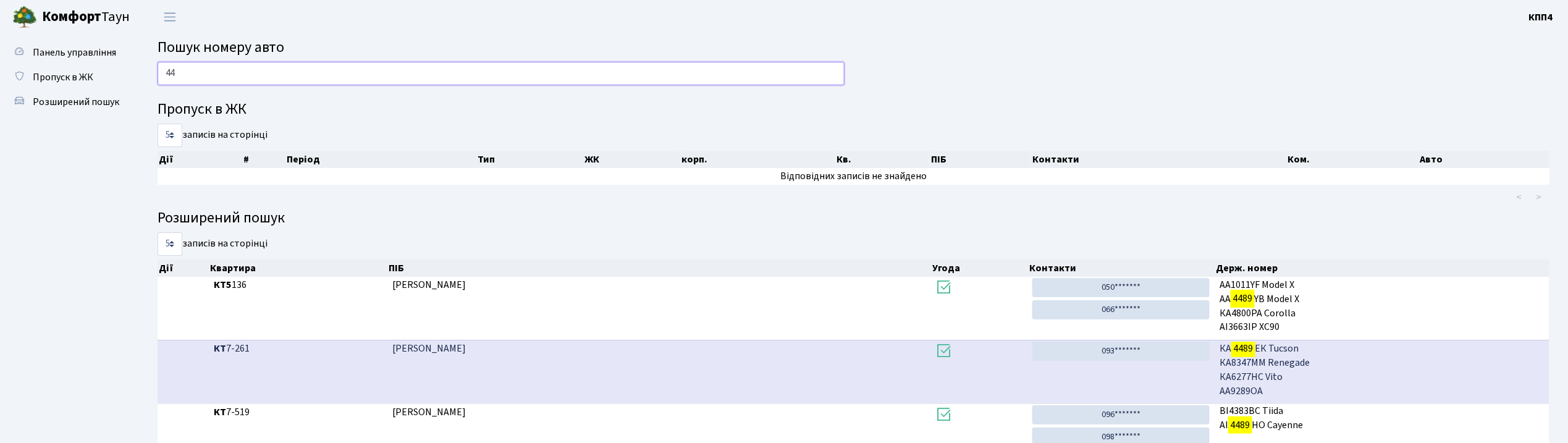
type input "4"
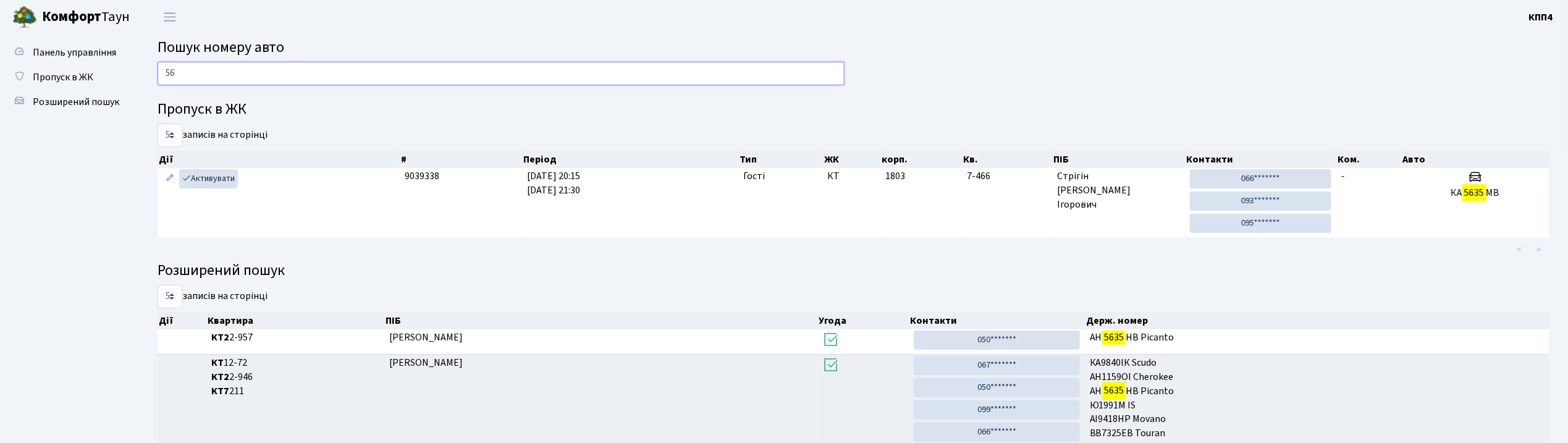
type input "5"
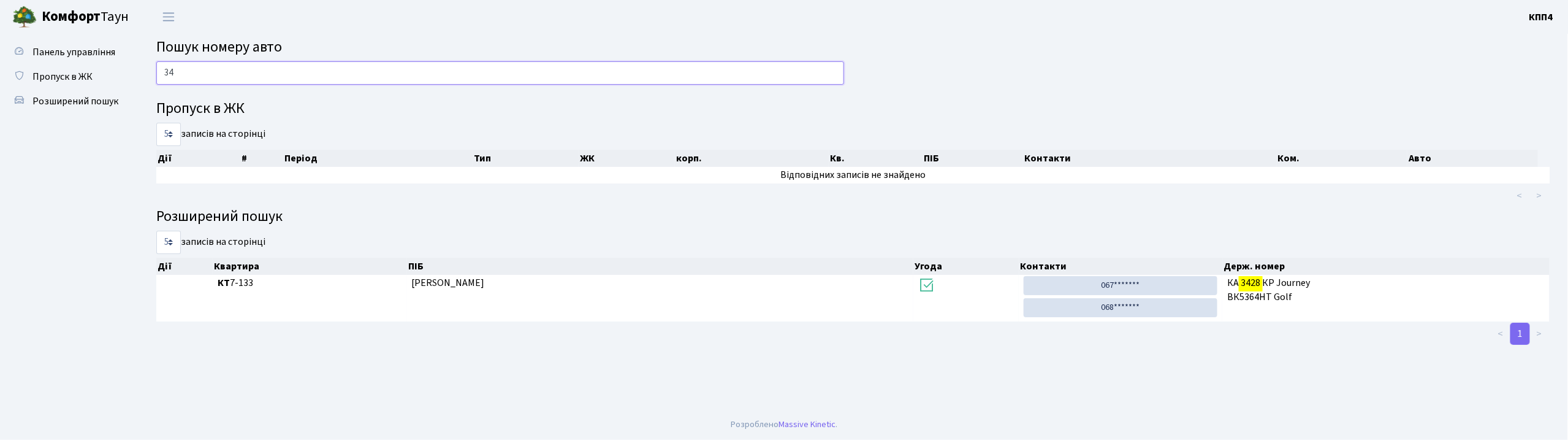
type input "3"
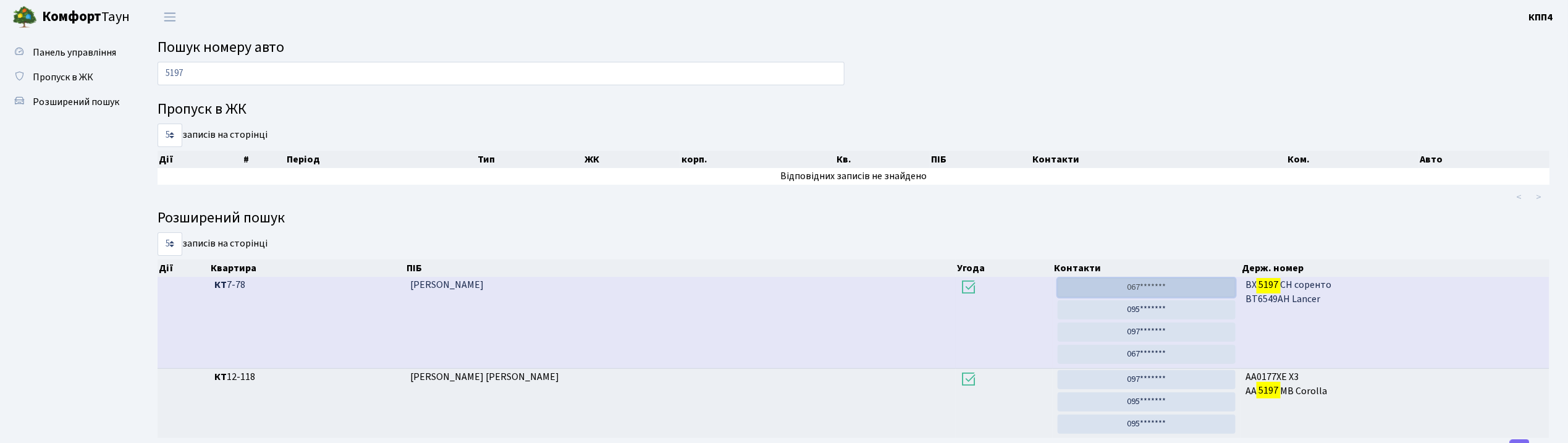
click at [1172, 281] on link "067*******" at bounding box center [1147, 287] width 178 height 19
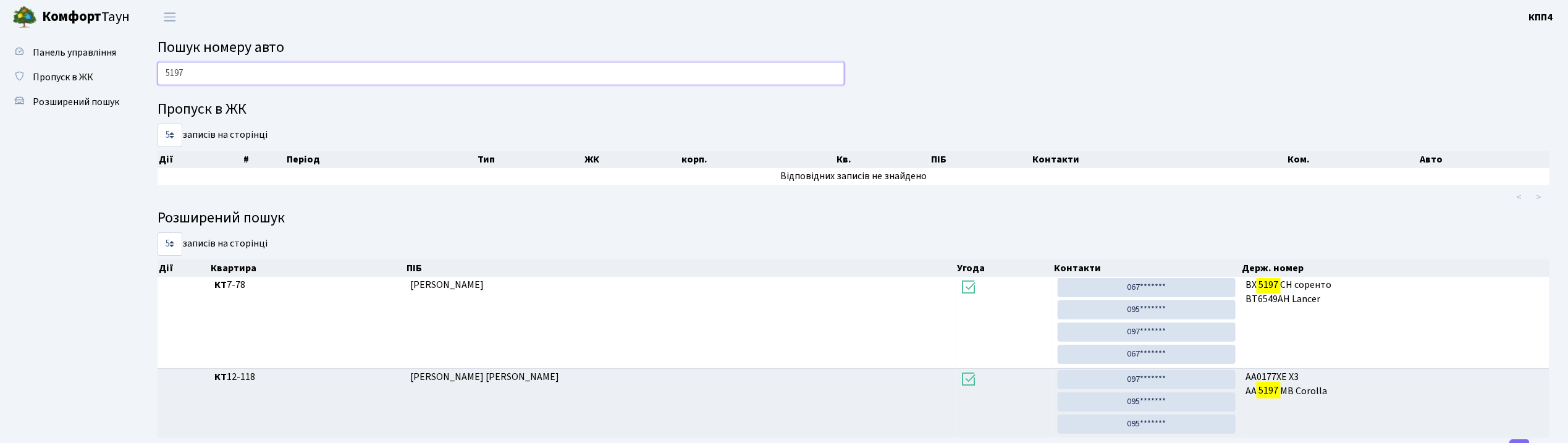
click at [213, 79] on input "5197" at bounding box center [501, 73] width 687 height 24
type input "5"
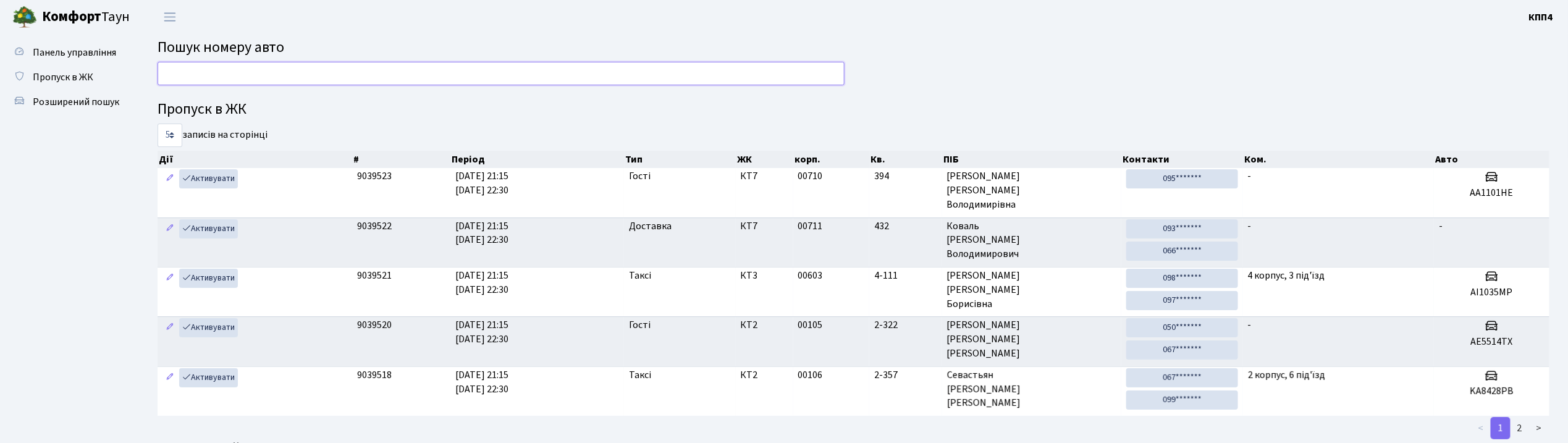
scroll to position [0, 230]
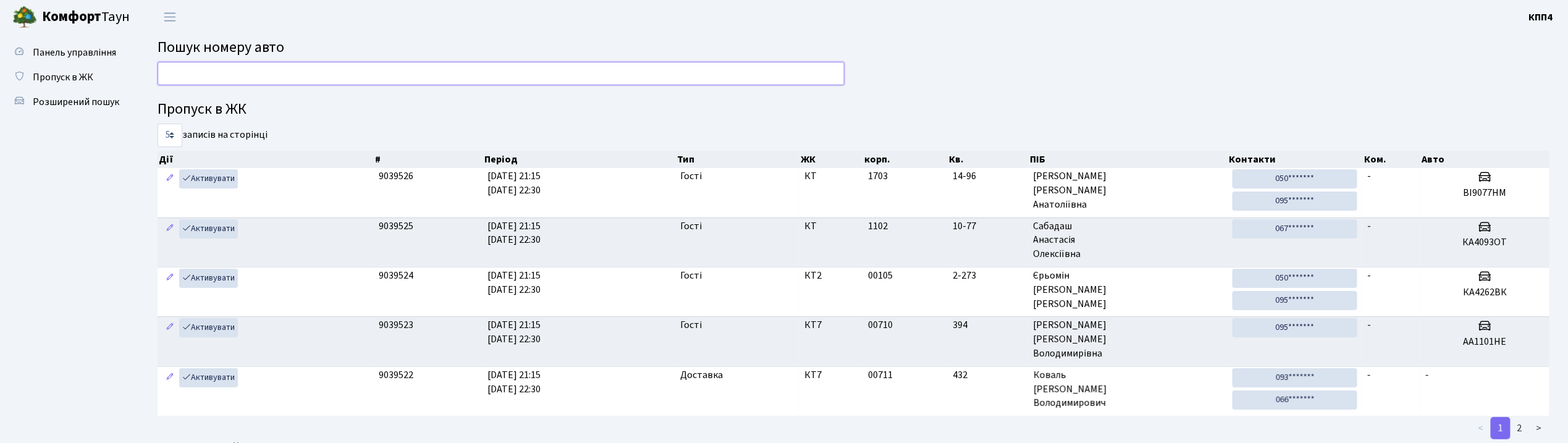
click at [180, 73] on input "text" at bounding box center [501, 73] width 687 height 24
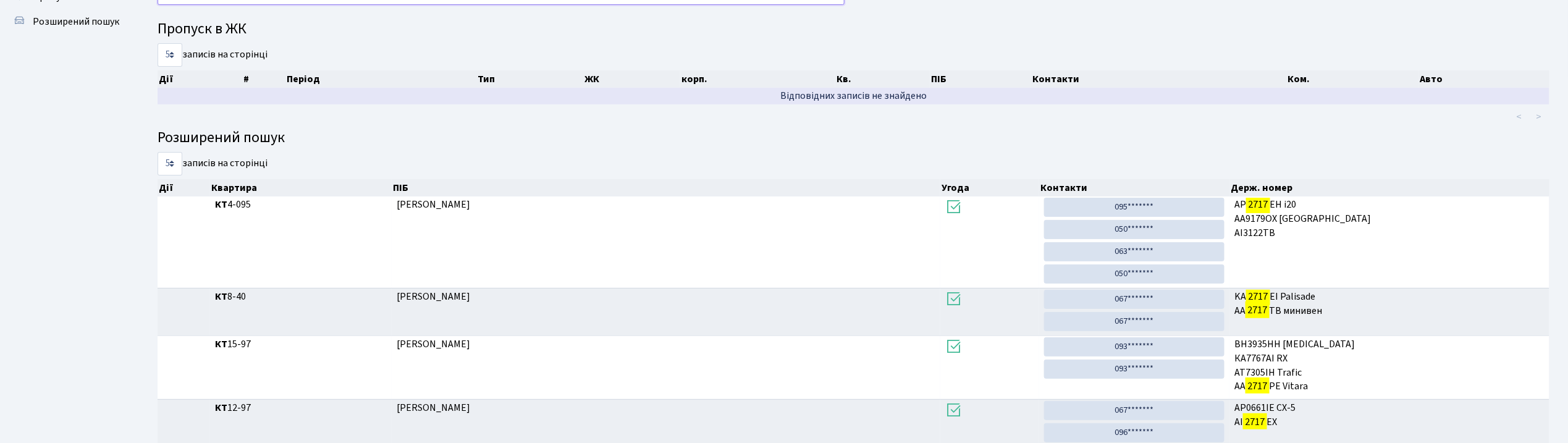
scroll to position [0, 0]
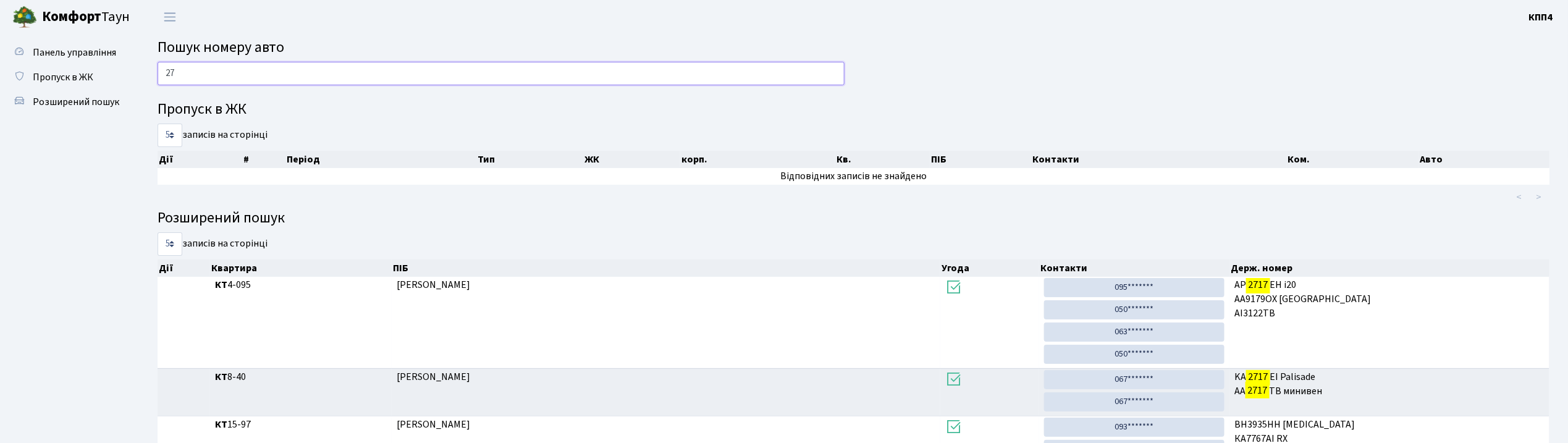
type input "2"
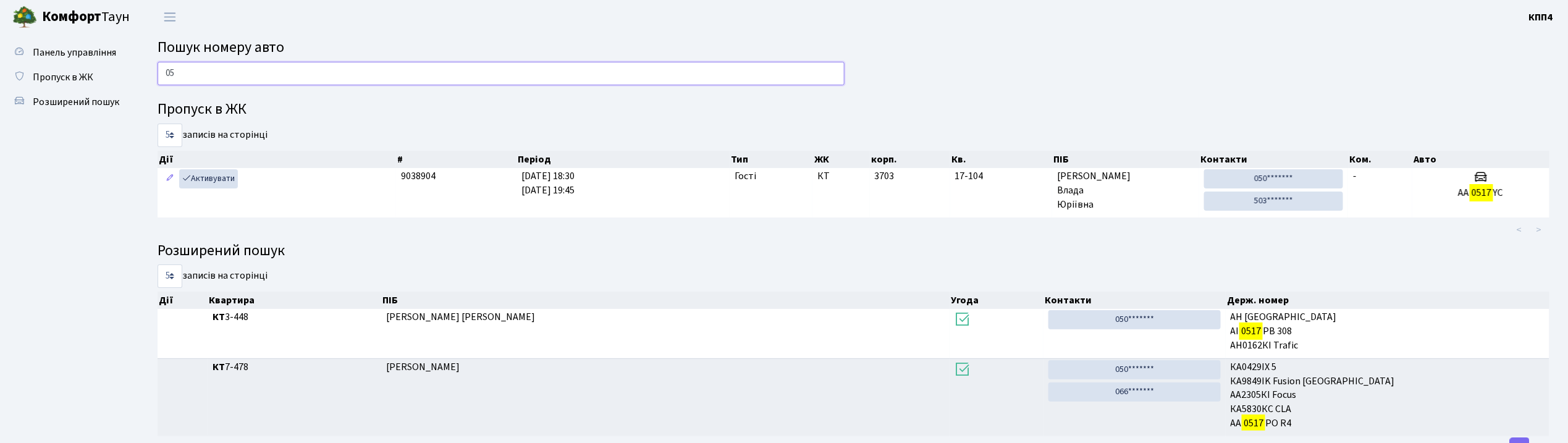
type input "0"
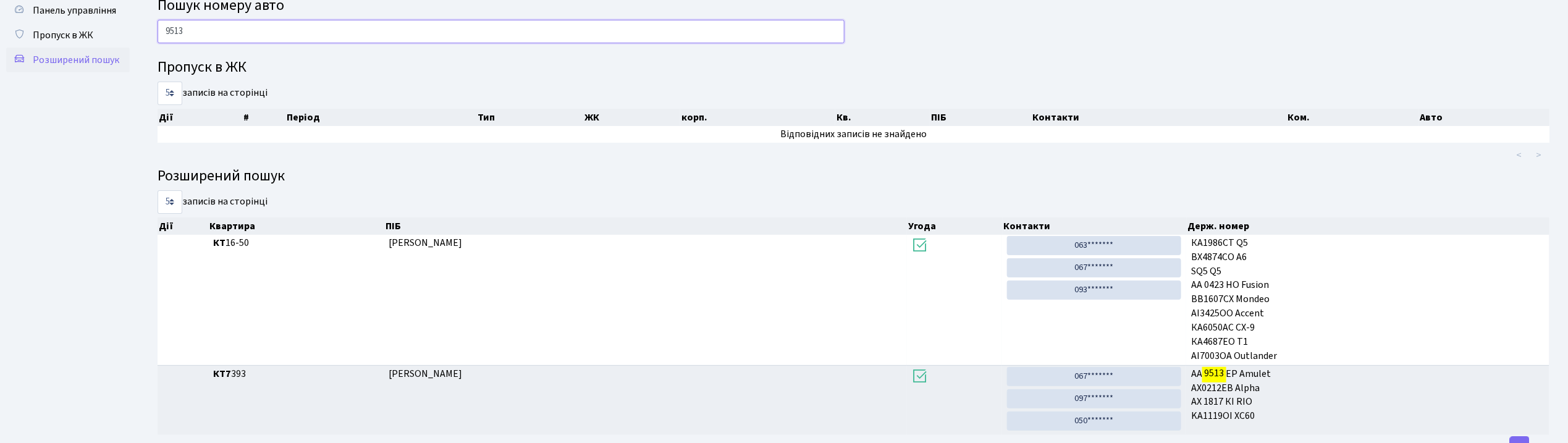
scroll to position [0, 0]
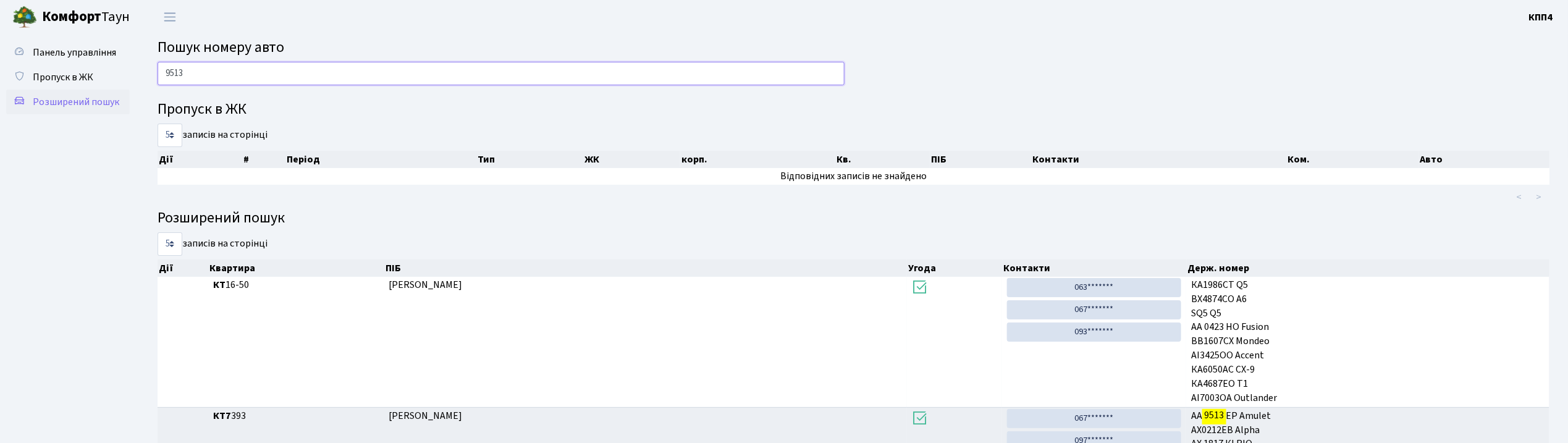
type input "9513"
click at [82, 95] on span "Розширений пошук" at bounding box center [76, 102] width 86 height 13
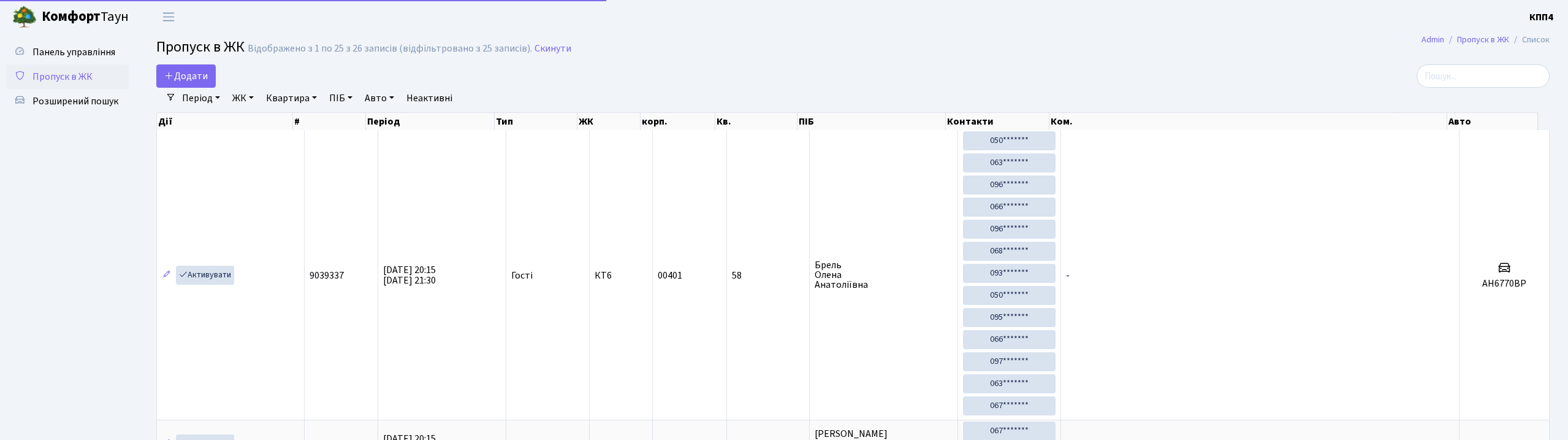
select select "25"
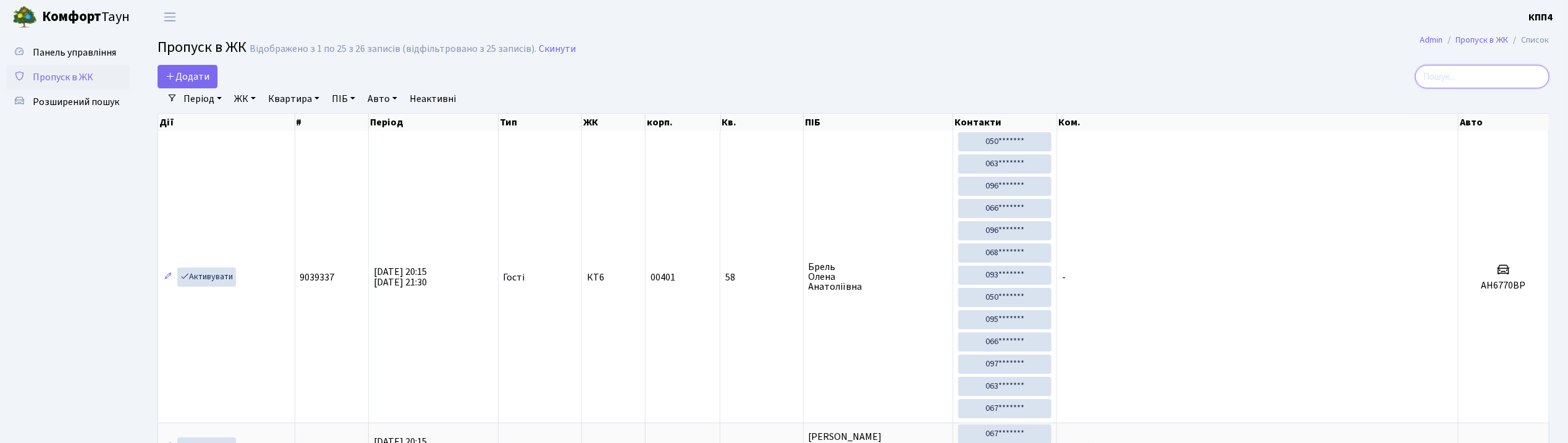
click at [1476, 71] on input "search" at bounding box center [1482, 76] width 134 height 24
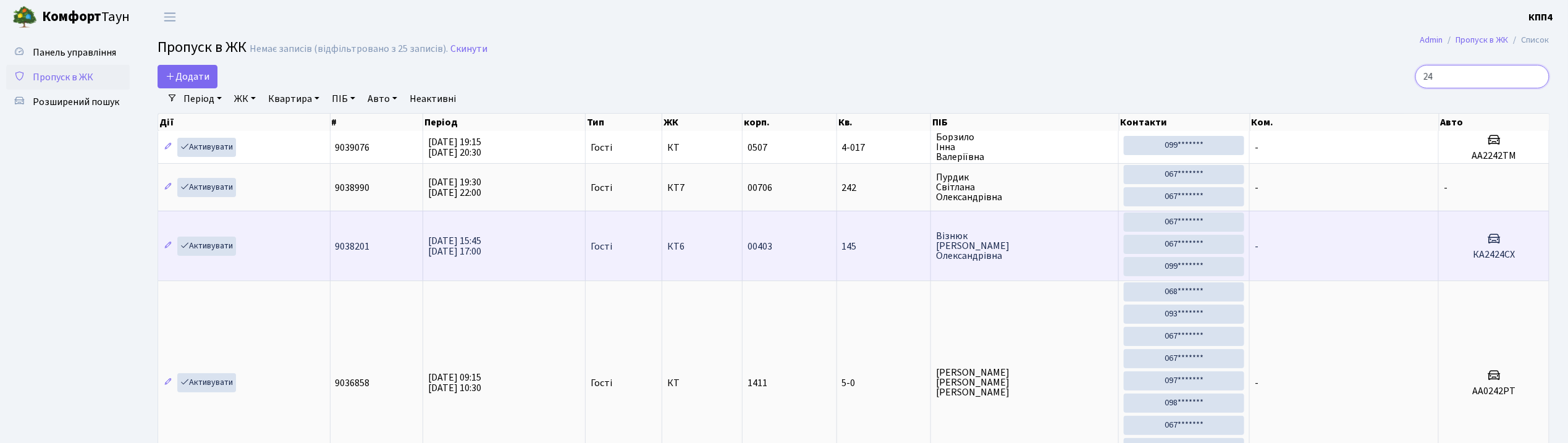
type input "2"
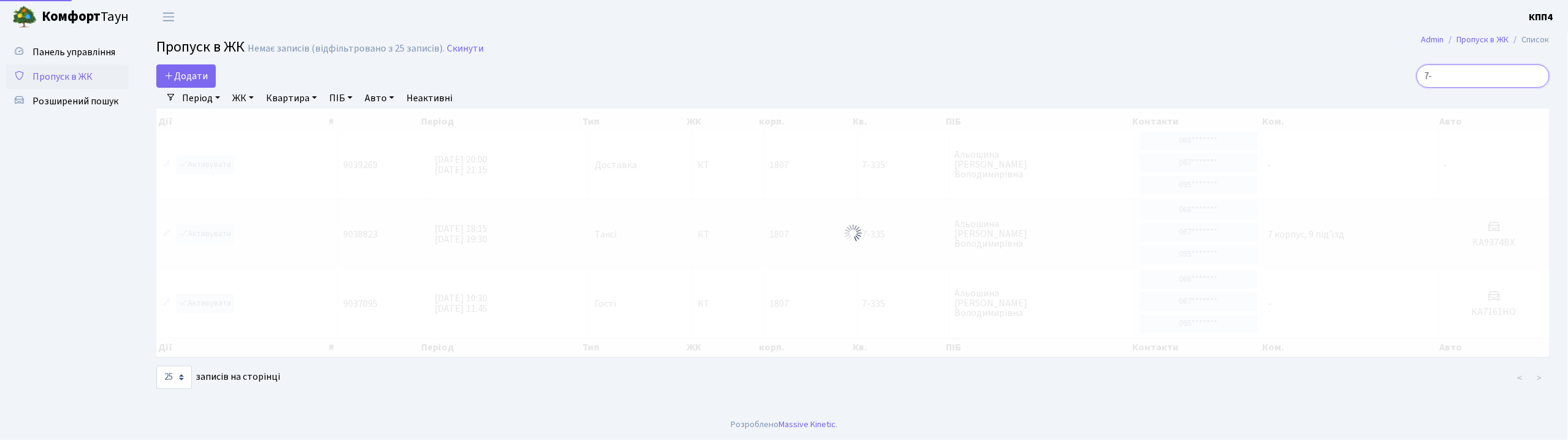
type input "7"
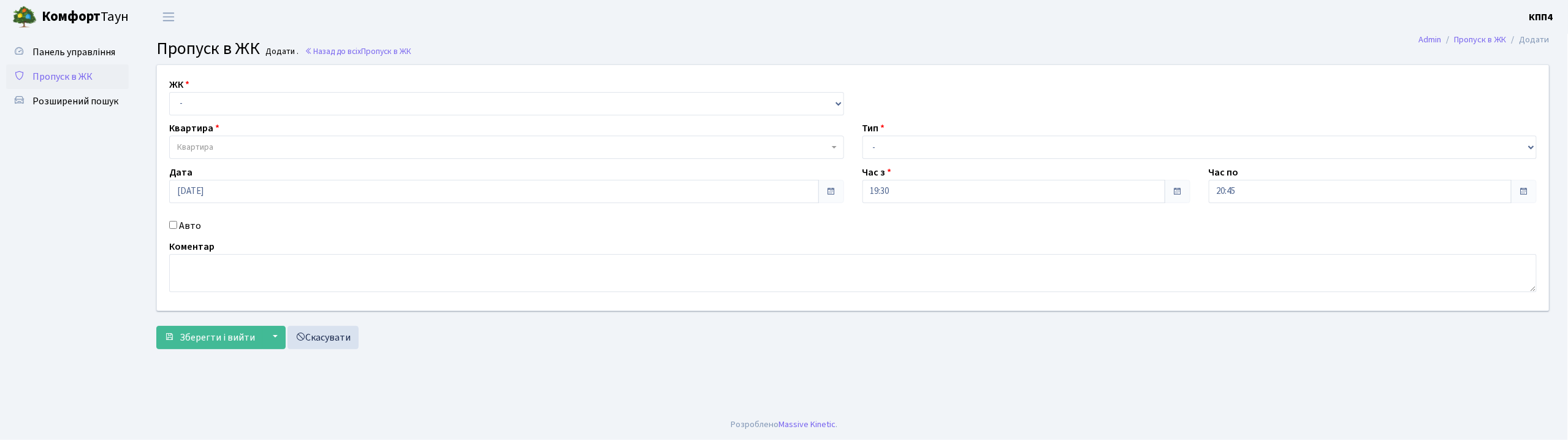
click at [173, 225] on input "Авто" at bounding box center [173, 225] width 8 height 8
checkbox input "true"
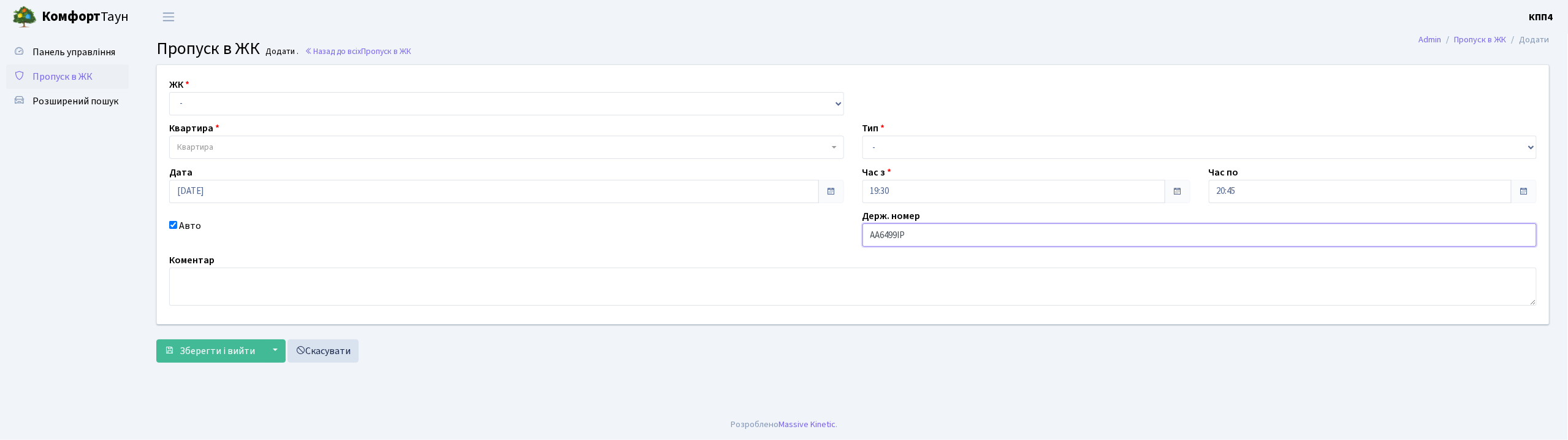
type input "АА6499ІР"
click at [216, 98] on select "- КТ, вул. Регенераторна, 4 КТ2, просп. [STREET_ADDRESS] [STREET_ADDRESS] [PERS…" at bounding box center [506, 104] width 675 height 23
select select "295"
click at [169, 92] on select "- КТ, вул. Регенераторна, 4 КТ2, просп. [STREET_ADDRESS] [STREET_ADDRESS] [PERS…" at bounding box center [506, 104] width 675 height 23
select select
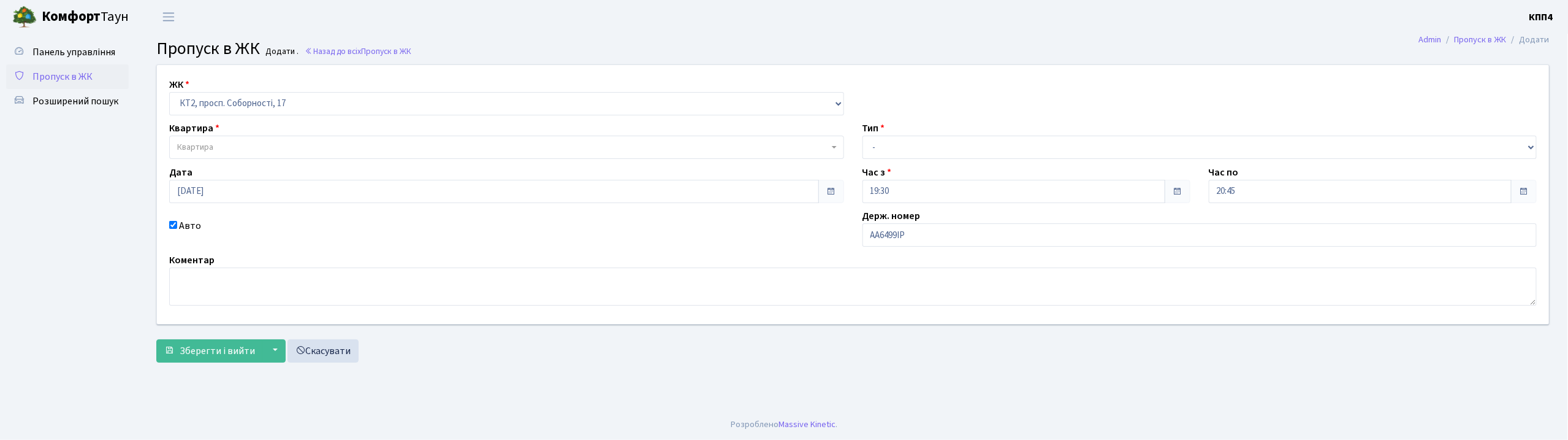
click at [218, 151] on span "Квартира" at bounding box center [502, 147] width 651 height 12
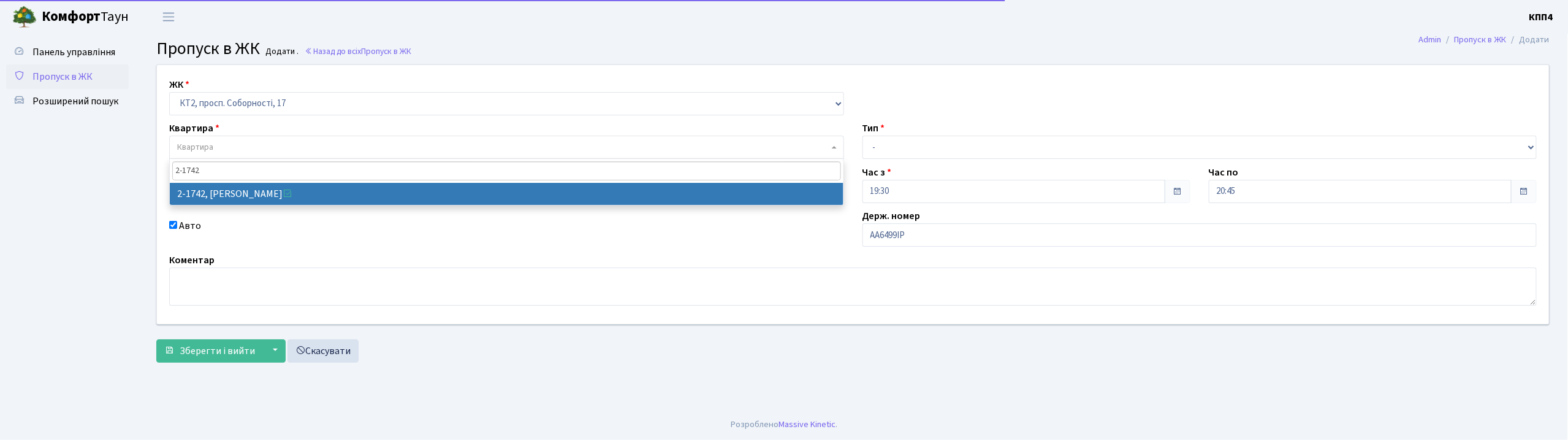
type input "2-1742"
select select "13357"
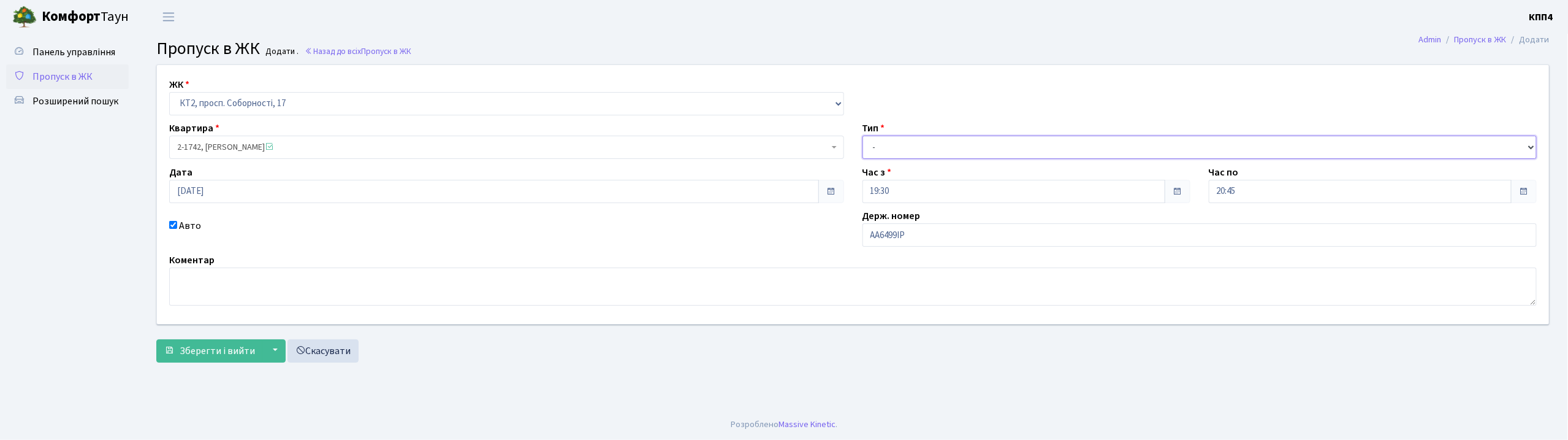
click at [881, 146] on select "- Доставка Таксі Гості Сервіс" at bounding box center [1200, 147] width 675 height 23
select select "2"
click at [863, 136] on select "- Доставка Таксі Гості Сервіс" at bounding box center [1200, 147] width 675 height 23
click at [222, 361] on button "Зберегти і вийти" at bounding box center [210, 350] width 107 height 23
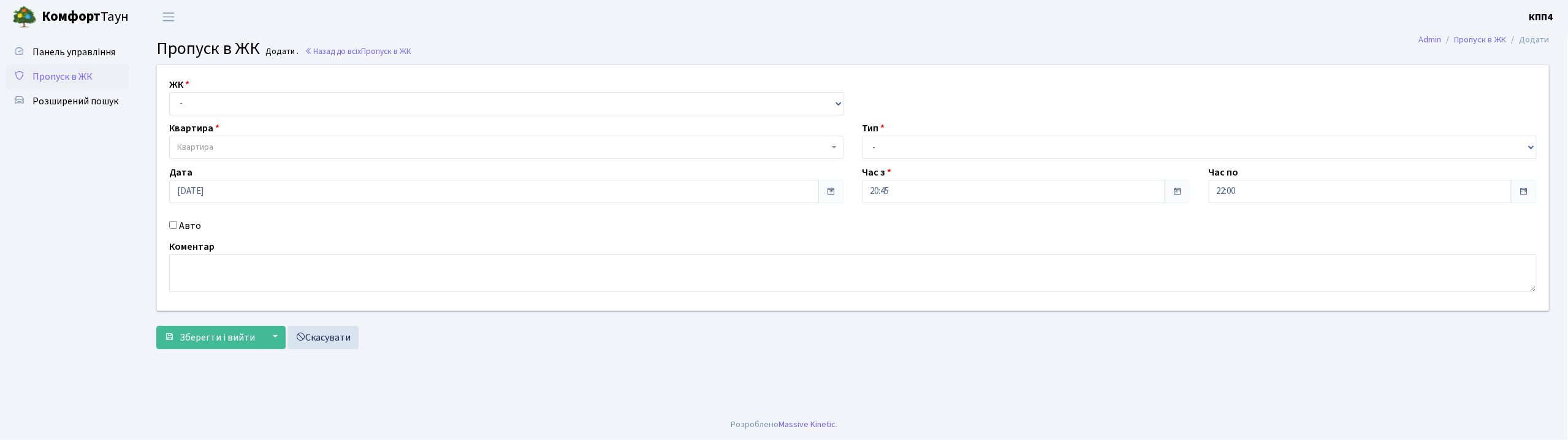
click at [173, 223] on input "Авто" at bounding box center [173, 225] width 8 height 8
checkbox input "true"
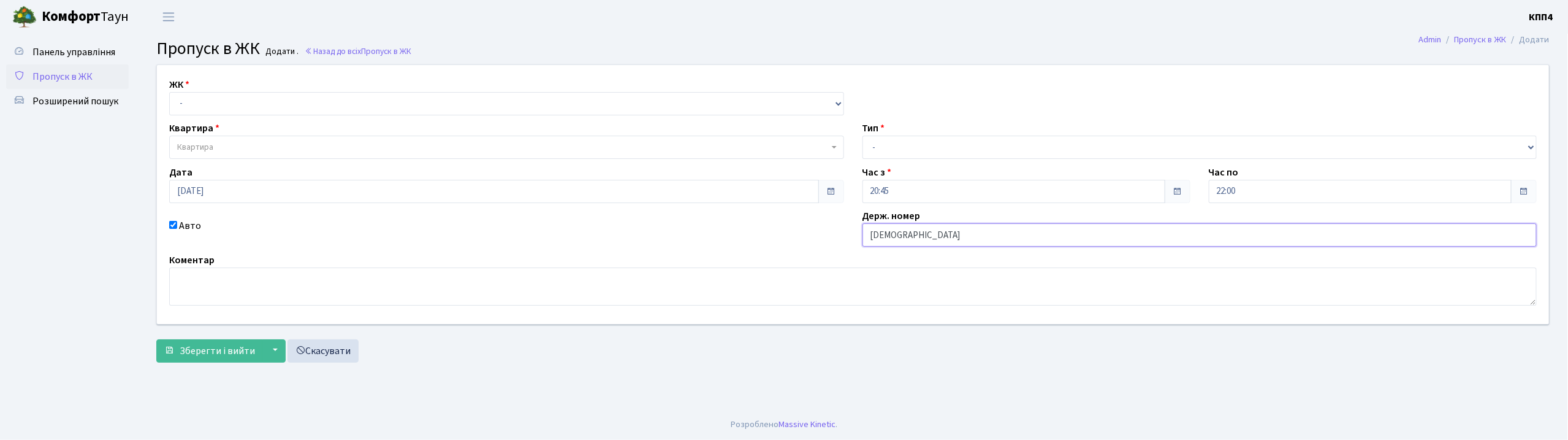
type input "[DEMOGRAPHIC_DATA]"
drag, startPoint x: 285, startPoint y: 106, endPoint x: 285, endPoint y: 113, distance: 7.0
click at [285, 106] on select "- КТ, вул. Регенераторна, 4 КТ2, просп. [STREET_ADDRESS] [STREET_ADDRESS] [PERS…" at bounding box center [506, 104] width 675 height 23
select select "271"
click at [169, 92] on select "- КТ, вул. Регенераторна, 4 КТ2, просп. [STREET_ADDRESS] [STREET_ADDRESS] [PERS…" at bounding box center [506, 104] width 675 height 23
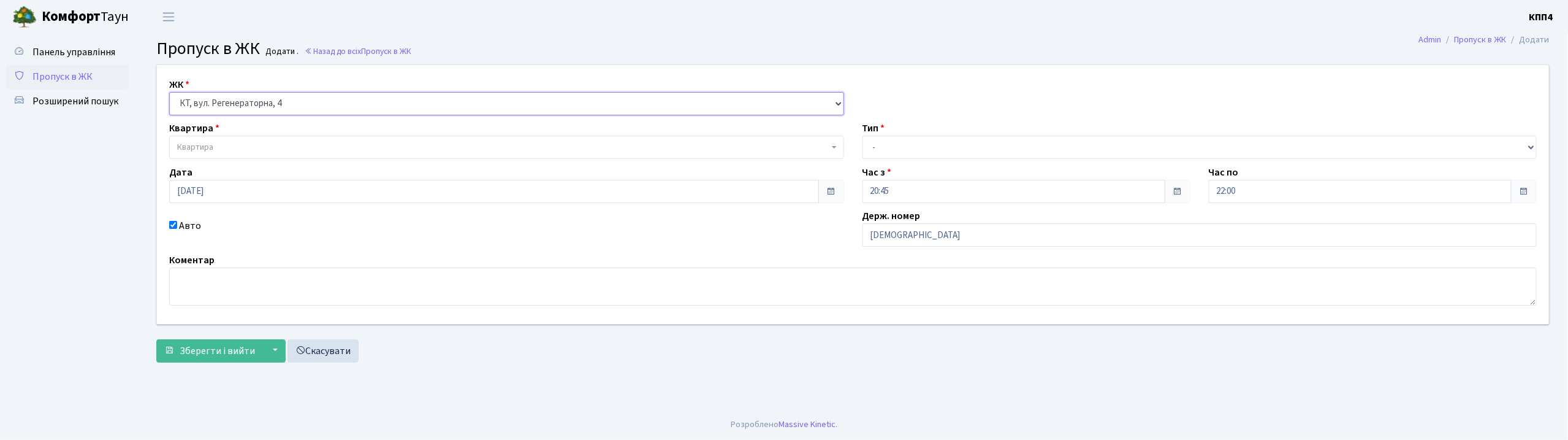
select select
click at [288, 145] on span "Квартира" at bounding box center [502, 147] width 651 height 12
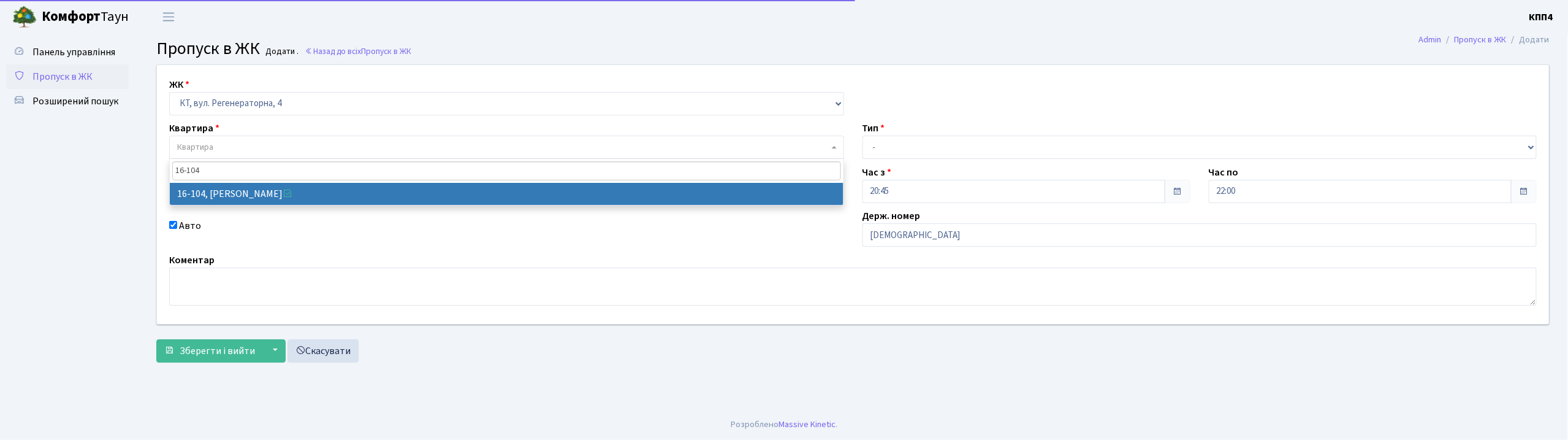
type input "16-104"
select select "8665"
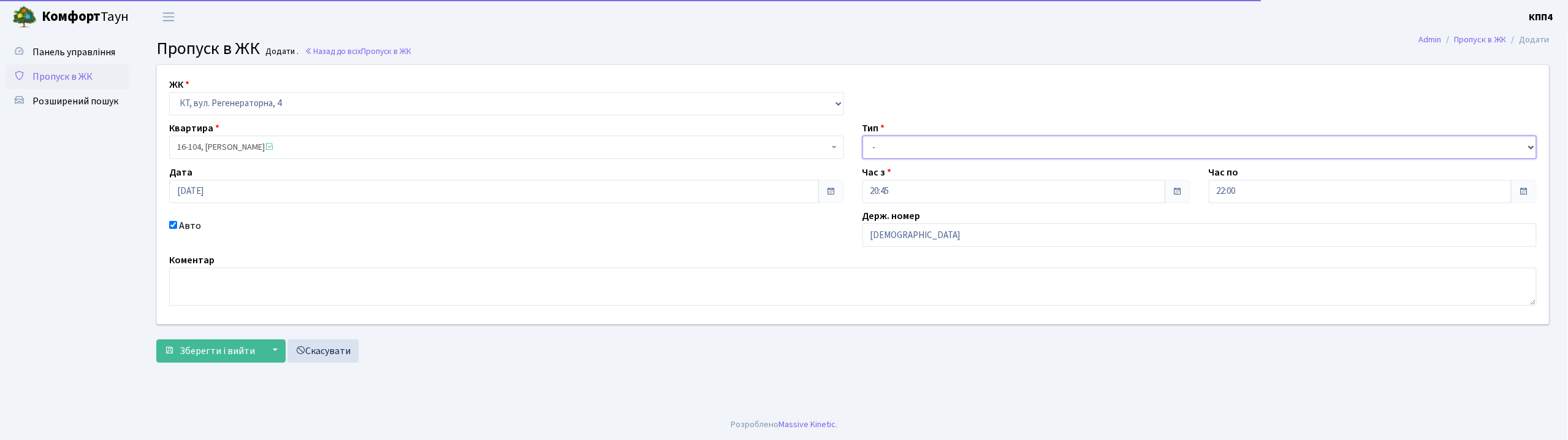
drag, startPoint x: 929, startPoint y: 150, endPoint x: 934, endPoint y: 156, distance: 7.8
click at [929, 150] on select "- Доставка Таксі Гості Сервіс" at bounding box center [1200, 147] width 675 height 23
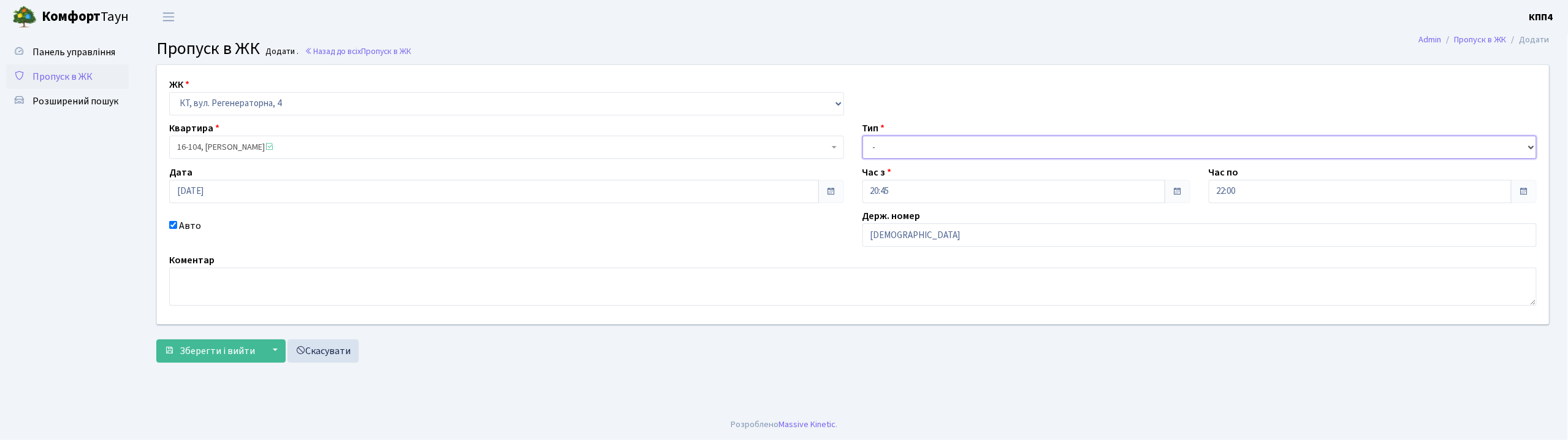
select select "3"
click at [863, 136] on select "- Доставка Таксі Гості Сервіс" at bounding box center [1200, 147] width 675 height 23
click at [228, 346] on span "Зберегти і вийти" at bounding box center [217, 351] width 75 height 13
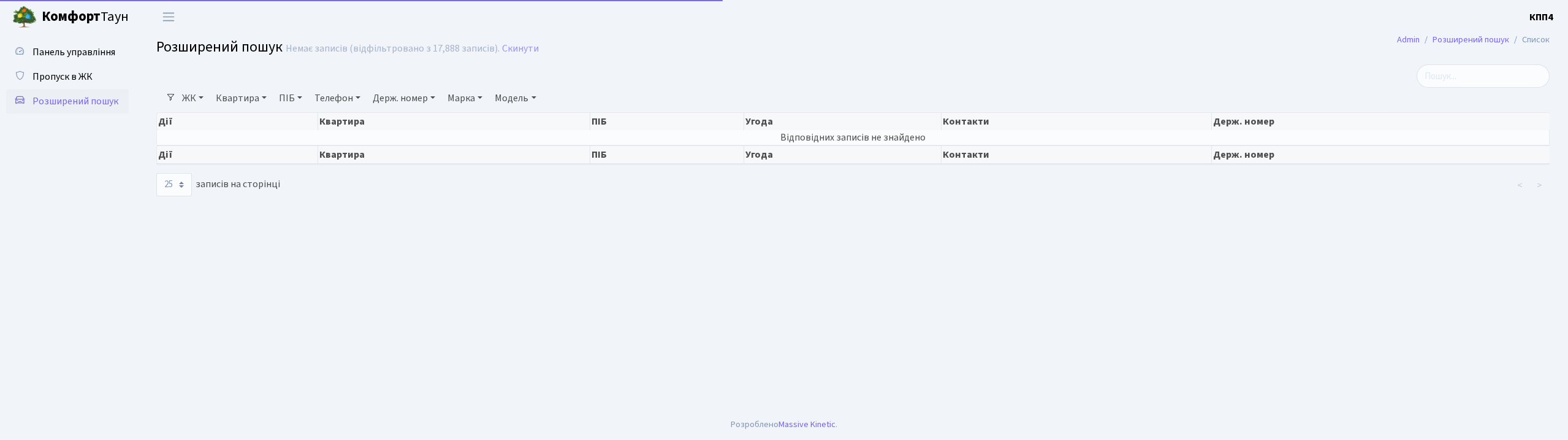
select select "25"
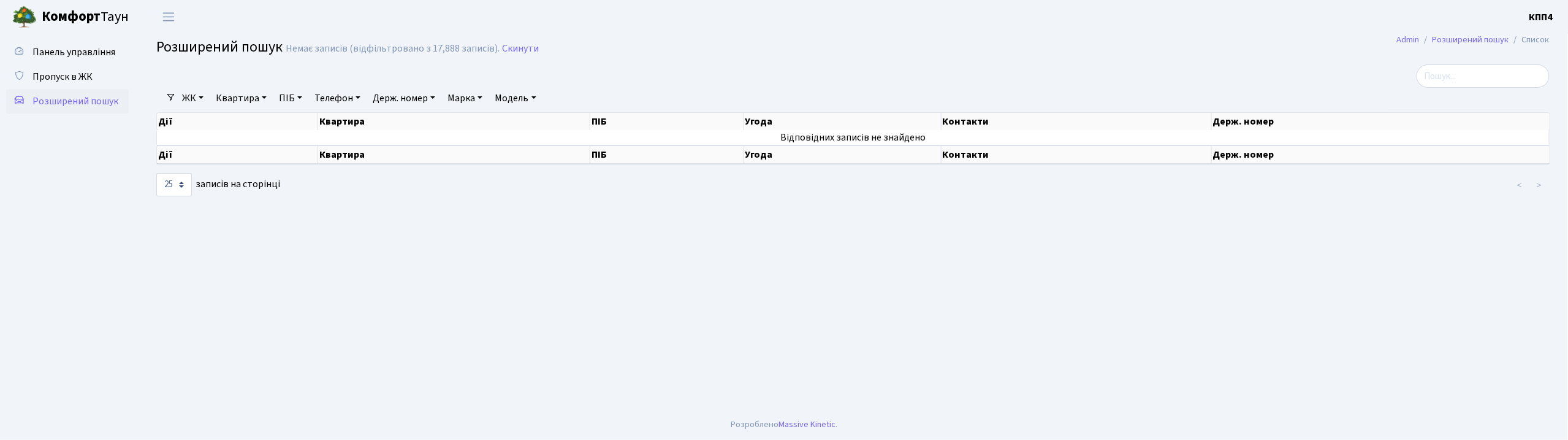
click at [400, 107] on link "Держ. номер" at bounding box center [404, 98] width 72 height 21
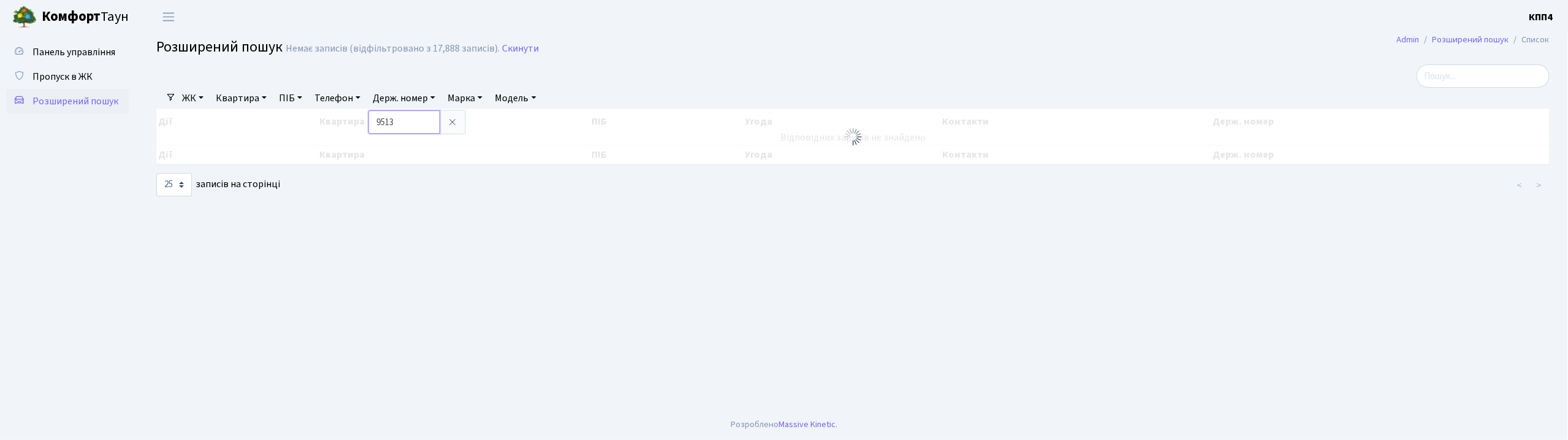
type input "9513"
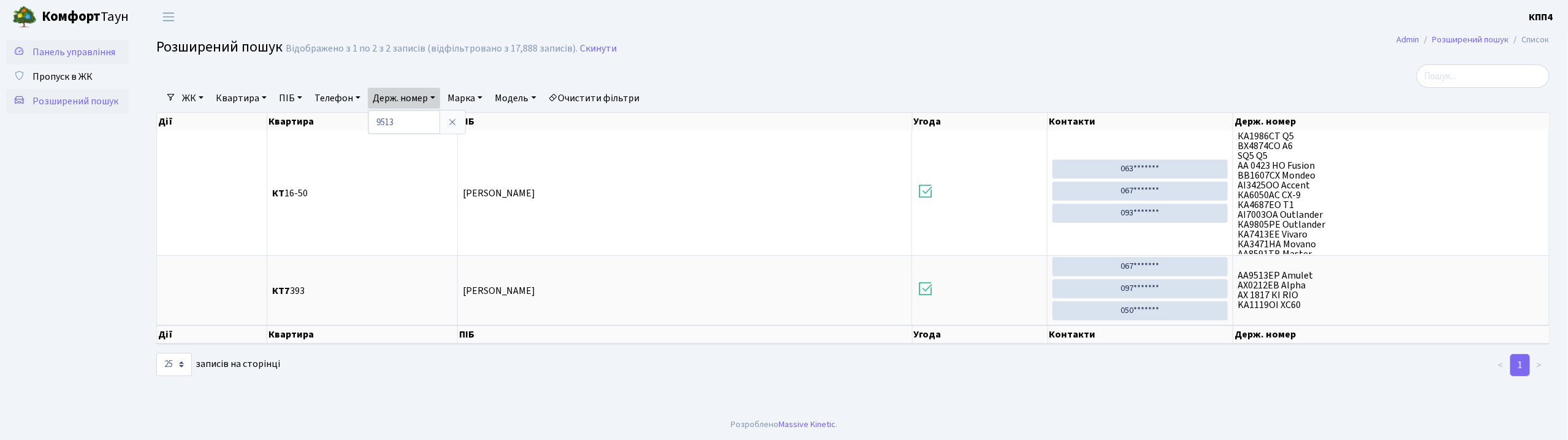
click at [104, 45] on span "Панель управління" at bounding box center [74, 52] width 83 height 13
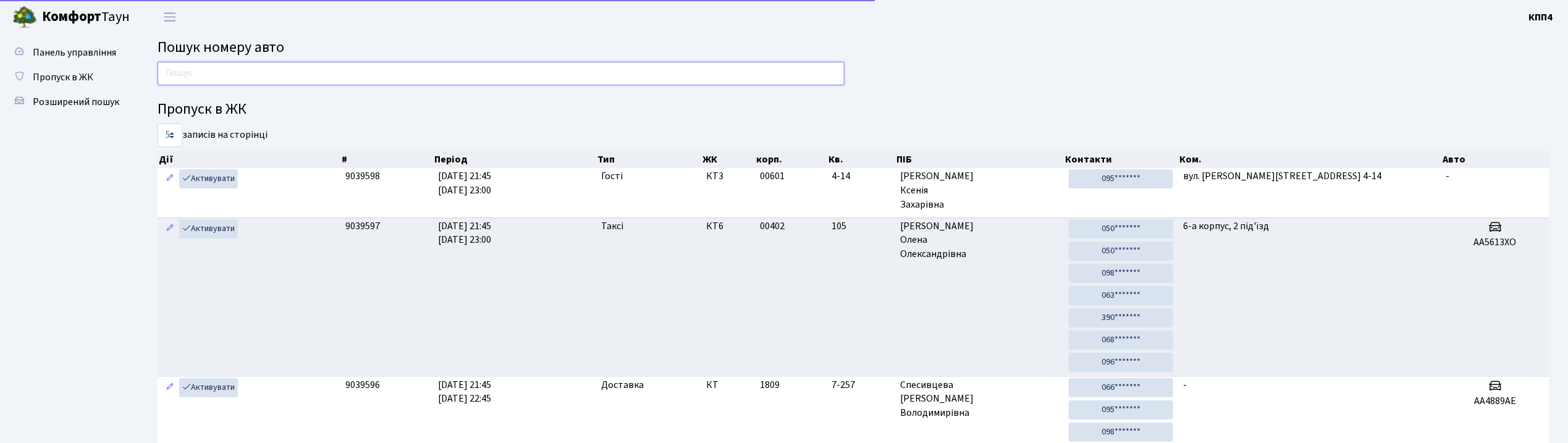
click at [169, 75] on input "text" at bounding box center [501, 73] width 687 height 24
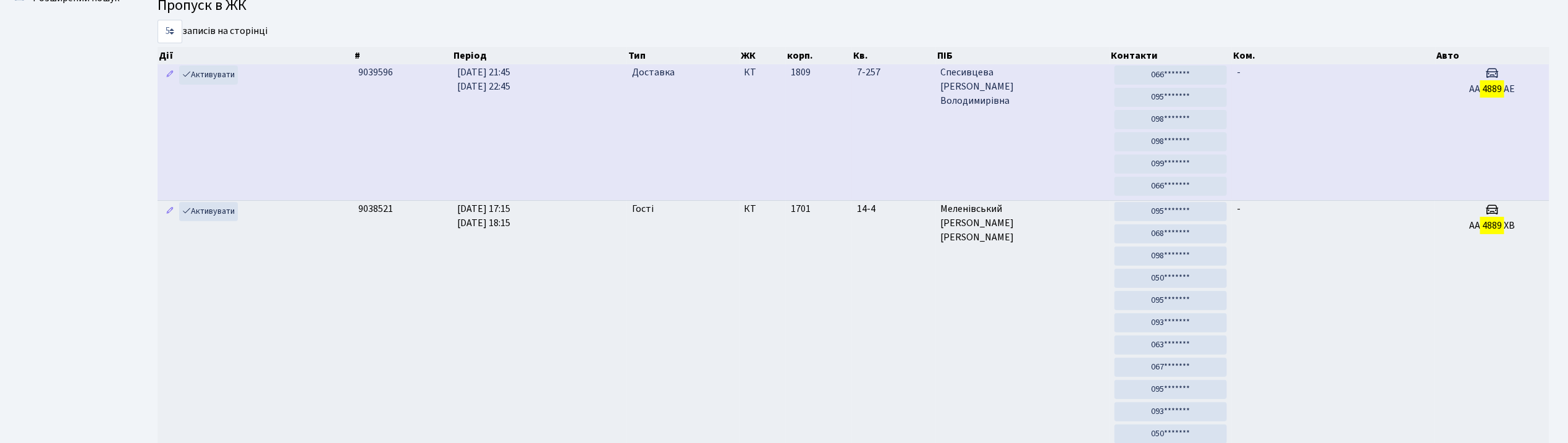
scroll to position [21, 0]
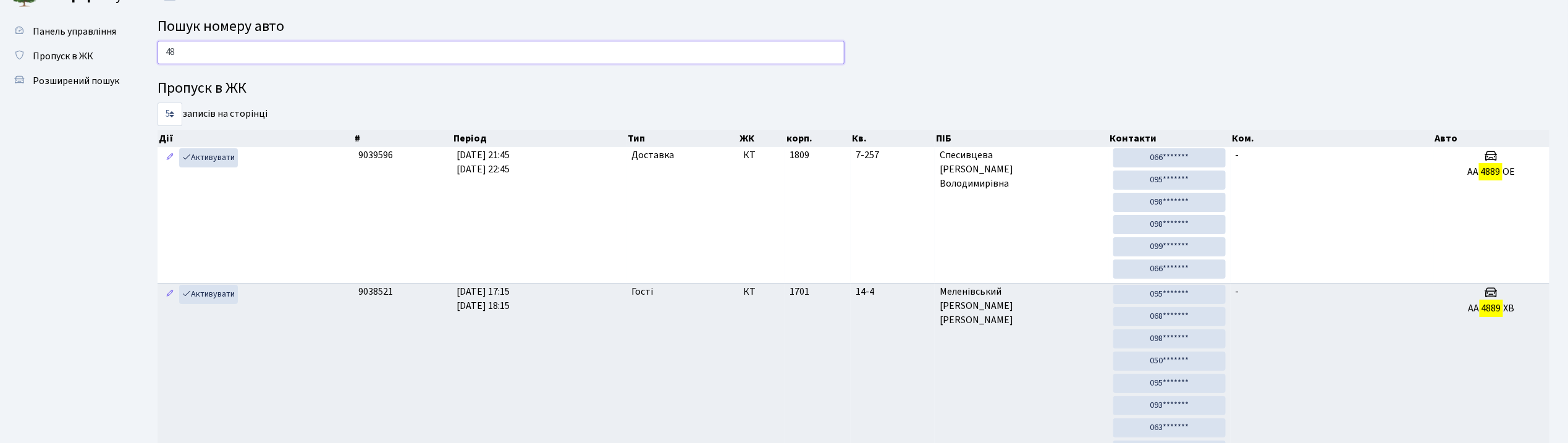
type input "4"
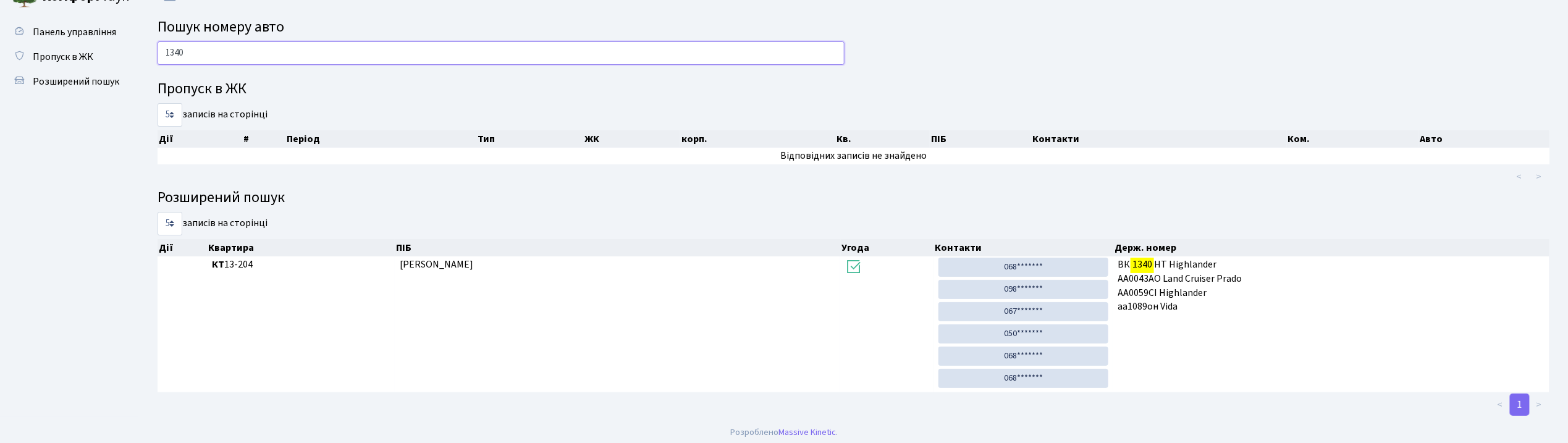
scroll to position [27, 0]
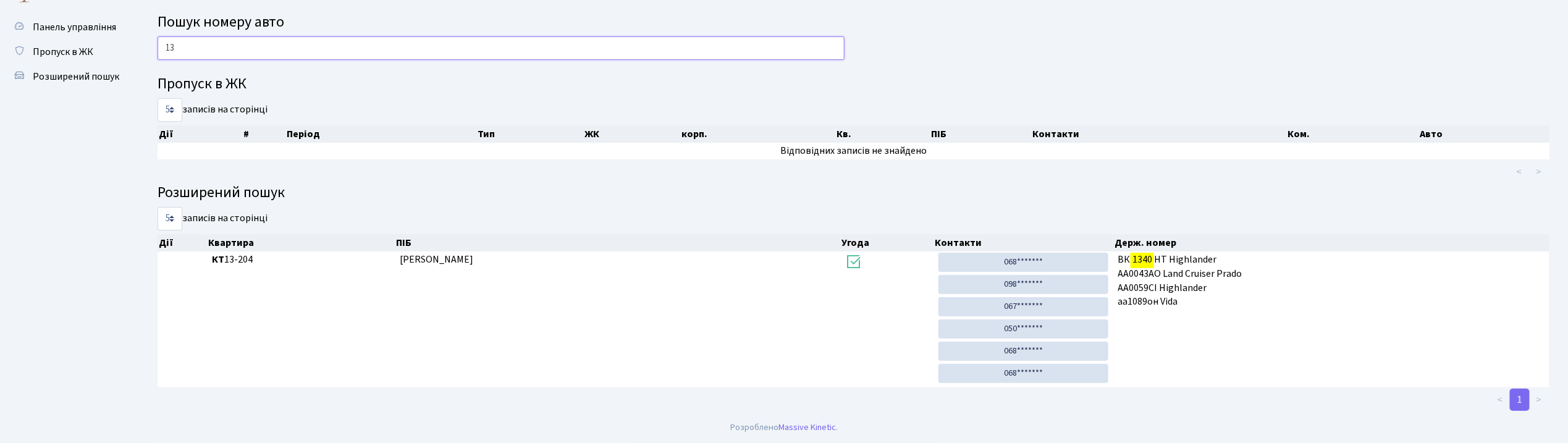
type input "1"
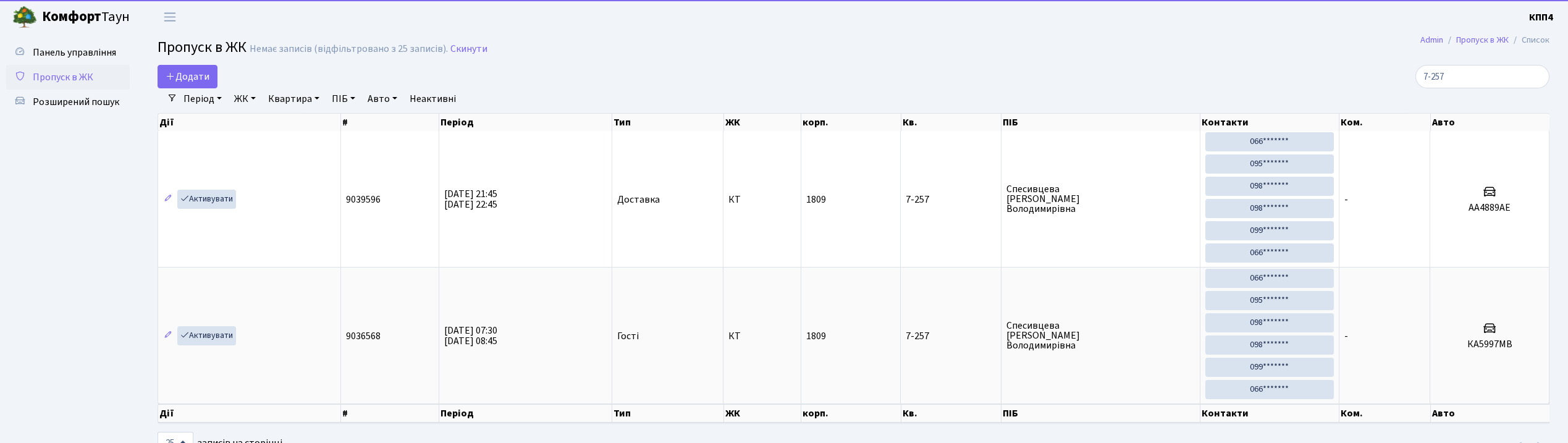
select select "25"
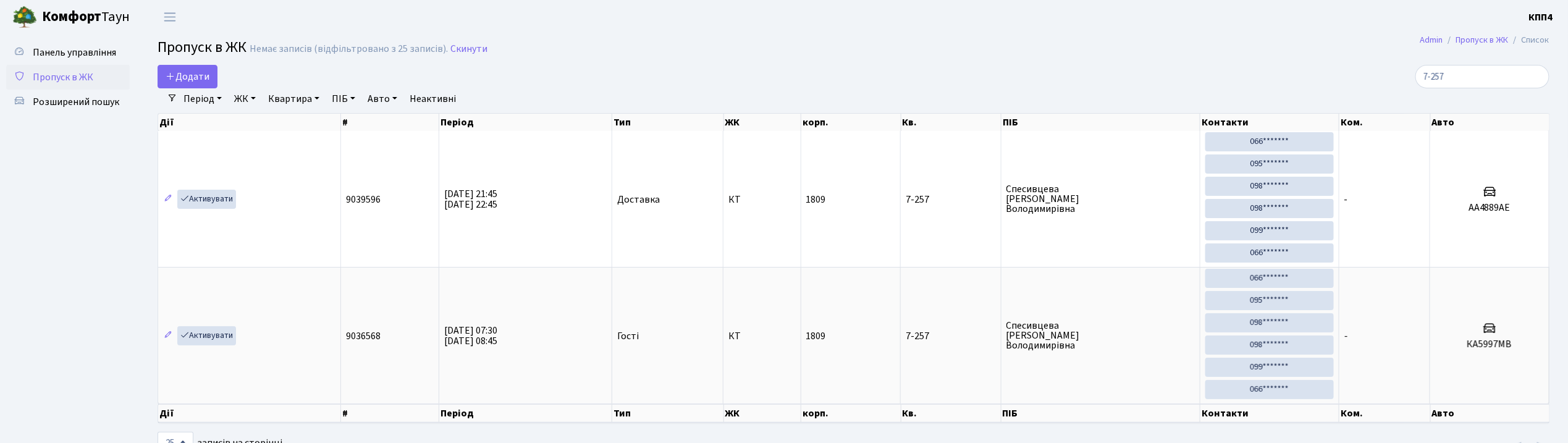
type input "7-257"
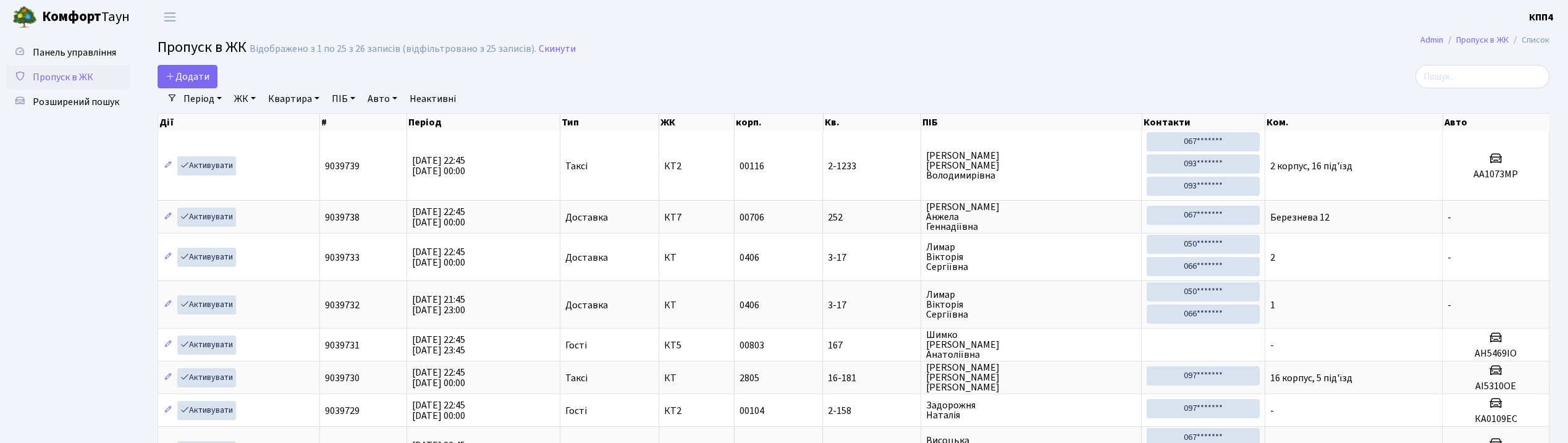
select select "25"
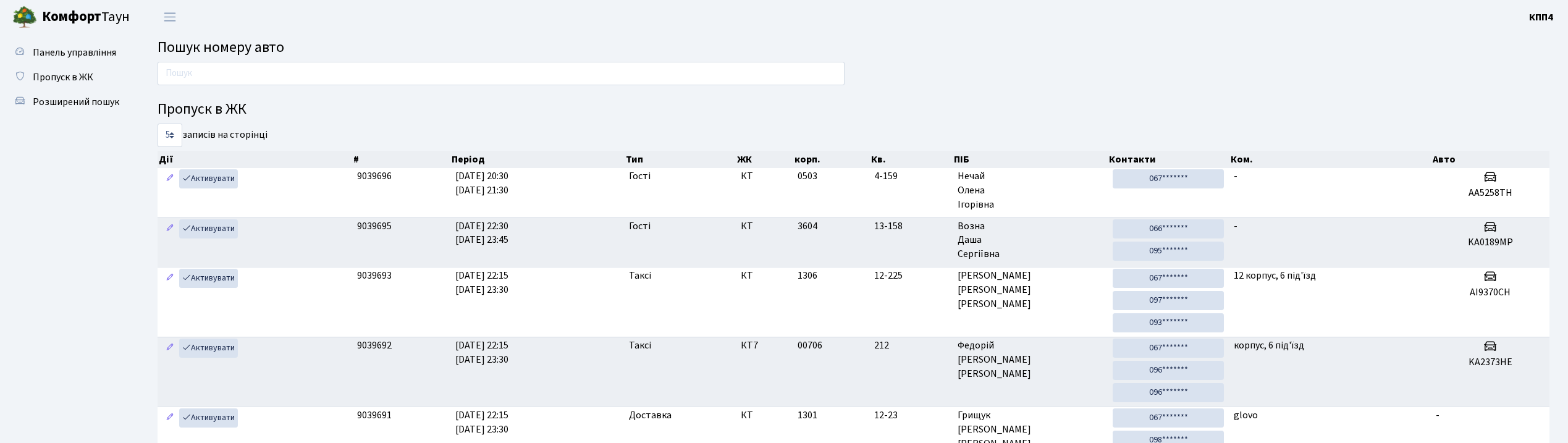
scroll to position [27, 0]
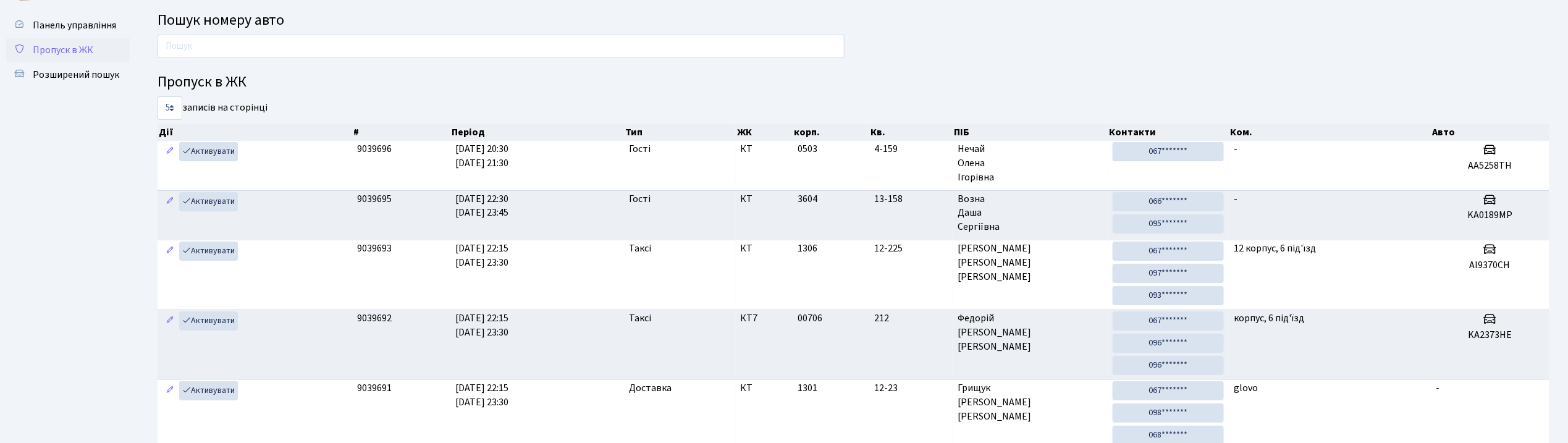
click at [84, 55] on span "Пропуск в ЖК" at bounding box center [63, 50] width 61 height 13
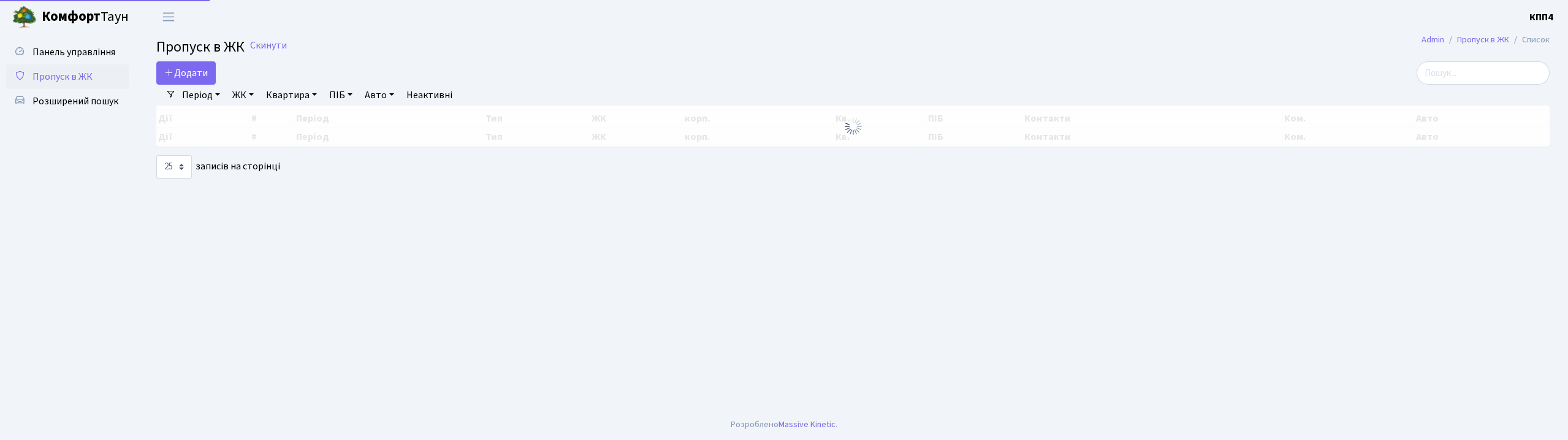
select select "25"
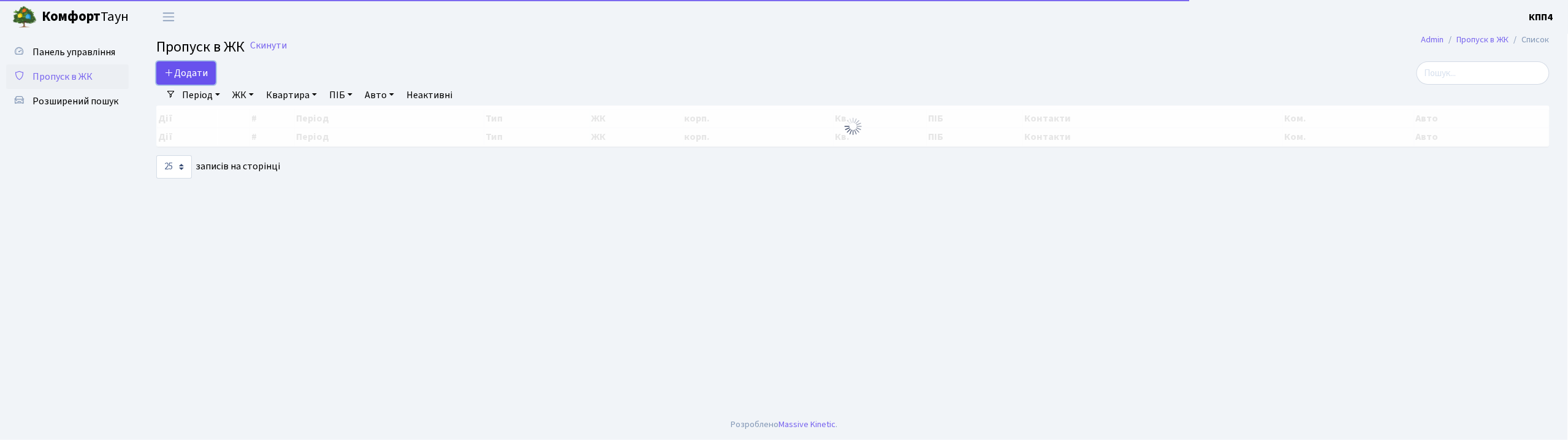
click at [200, 78] on span "Додати" at bounding box center [186, 73] width 43 height 13
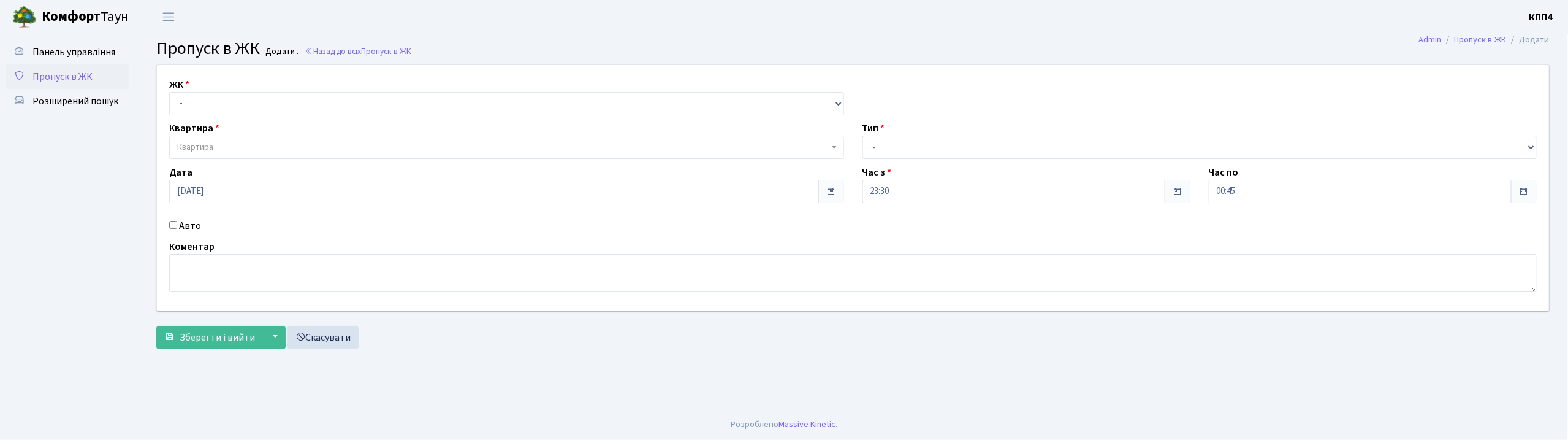
drag, startPoint x: 170, startPoint y: 223, endPoint x: 190, endPoint y: 216, distance: 21.2
click at [174, 223] on input "Авто" at bounding box center [173, 225] width 8 height 8
checkbox input "true"
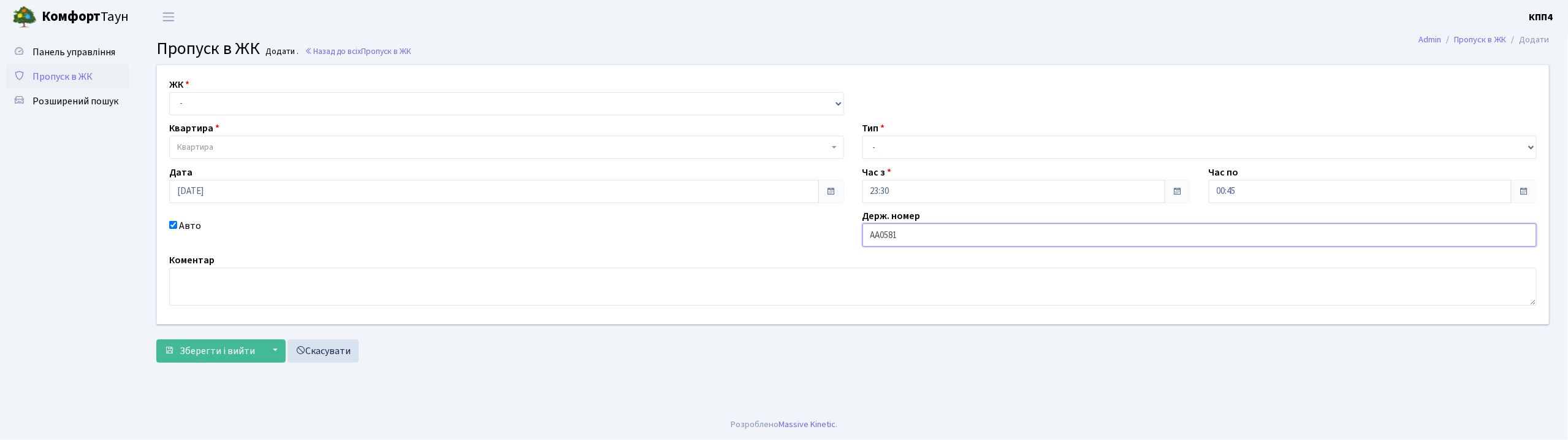
type input "АА0581ZА"
click at [216, 107] on select "- КТ, вул. Регенераторна, 4 КТ2, просп. Соборності, 17 КТ3, вул. Березнева, 16 …" at bounding box center [506, 104] width 675 height 23
select select "271"
click at [169, 92] on select "- КТ, вул. Регенераторна, 4 КТ2, просп. Соборності, 17 КТ3, вул. Березнева, 16 …" at bounding box center [506, 104] width 675 height 23
select select
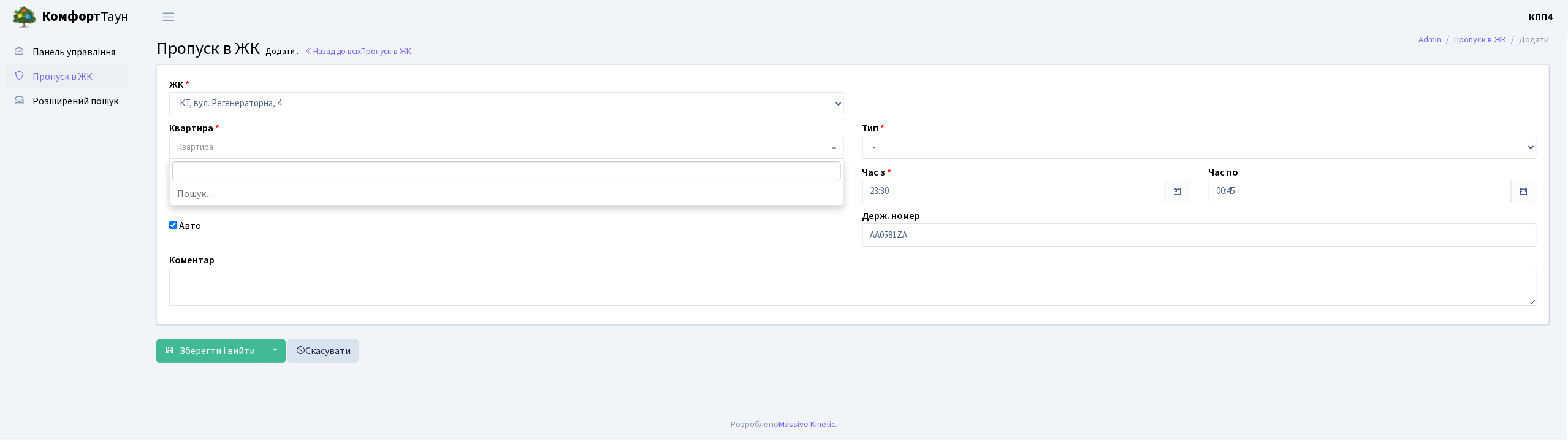
click at [221, 141] on span "Квартира" at bounding box center [502, 147] width 651 height 12
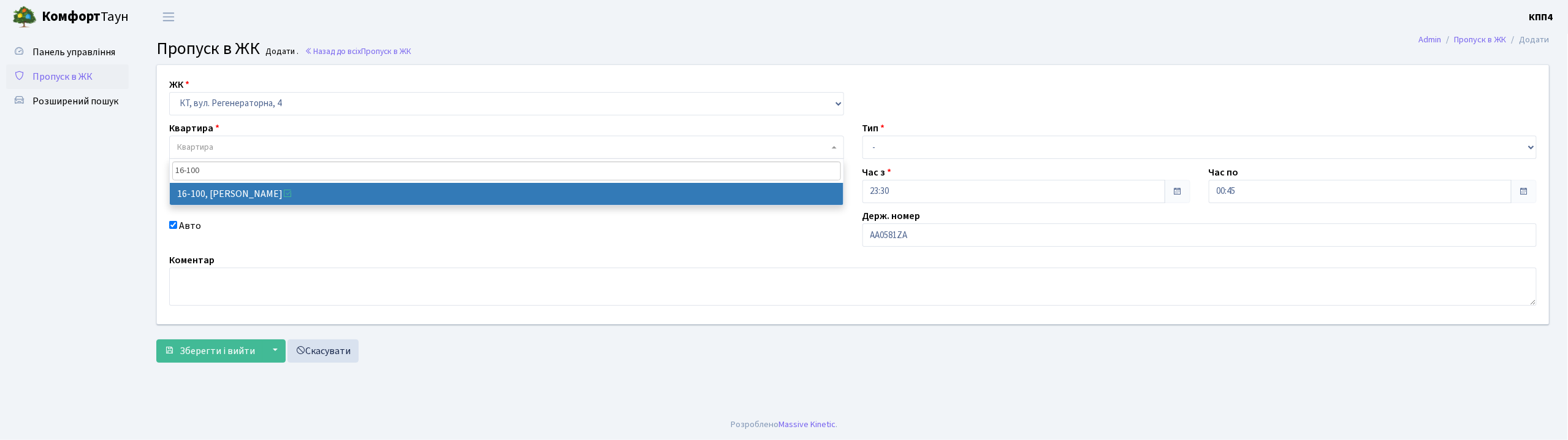
type input "16-100"
select select "8661"
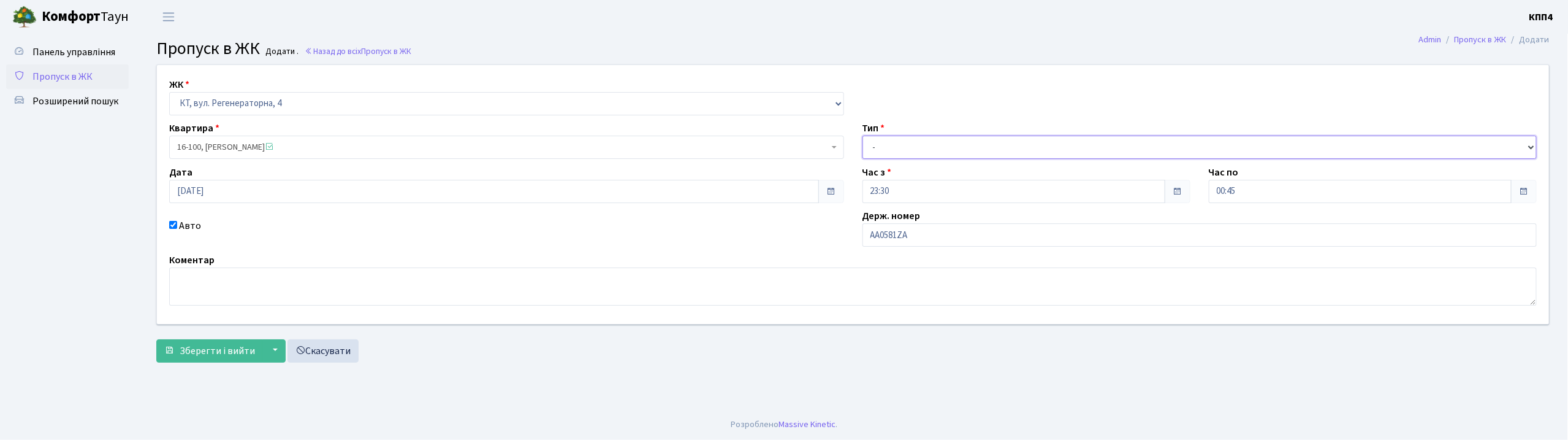
click at [888, 153] on select "- Доставка Таксі Гості Сервіс" at bounding box center [1200, 147] width 675 height 23
select select "2"
click at [863, 136] on select "- Доставка Таксі Гості Сервіс" at bounding box center [1200, 147] width 675 height 23
click at [199, 344] on span "Зберегти і вийти" at bounding box center [217, 351] width 75 height 13
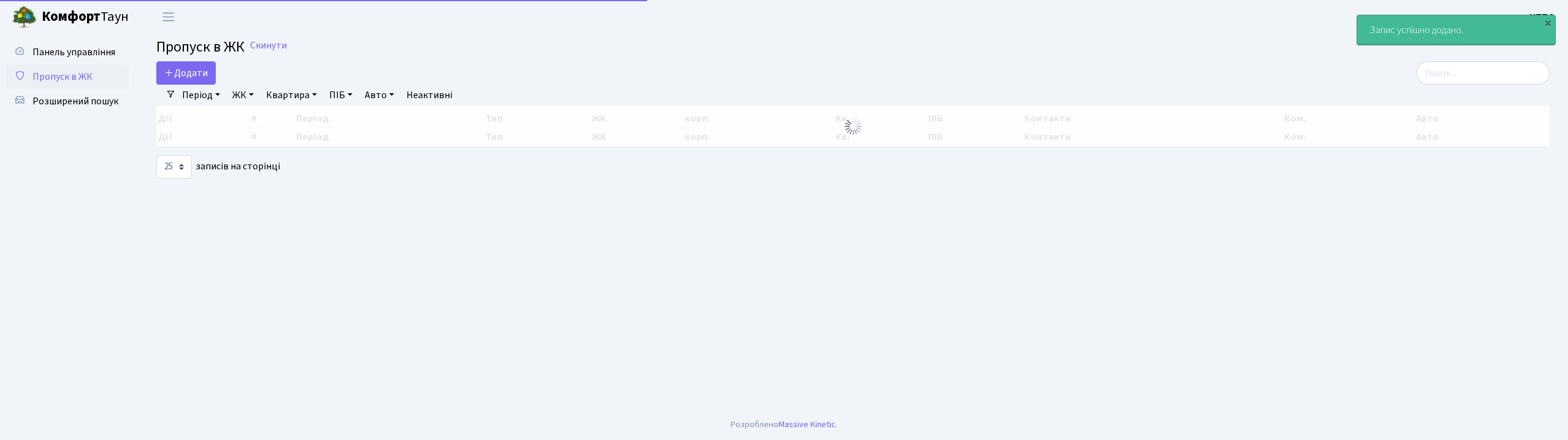
select select "25"
